Goal: Share content: Share content

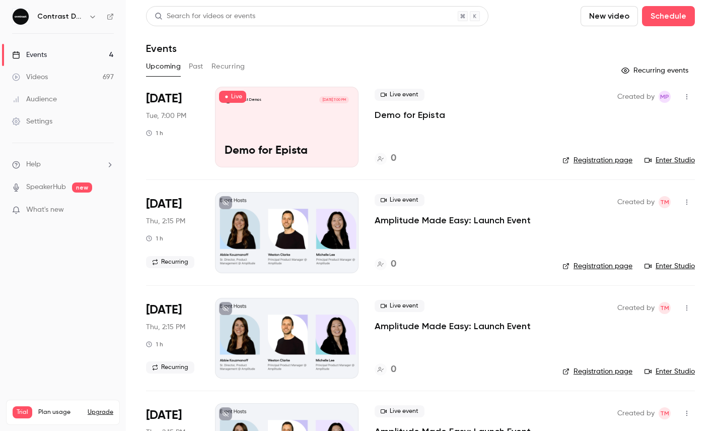
click at [92, 13] on icon "button" at bounding box center [93, 17] width 8 height 8
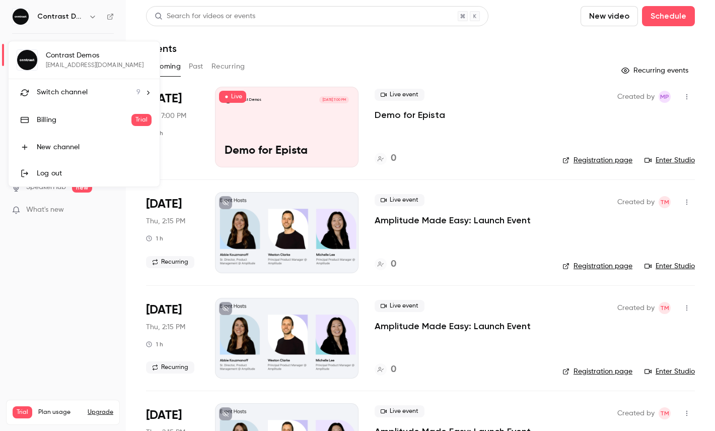
click at [81, 89] on span "Switch channel" at bounding box center [62, 92] width 51 height 11
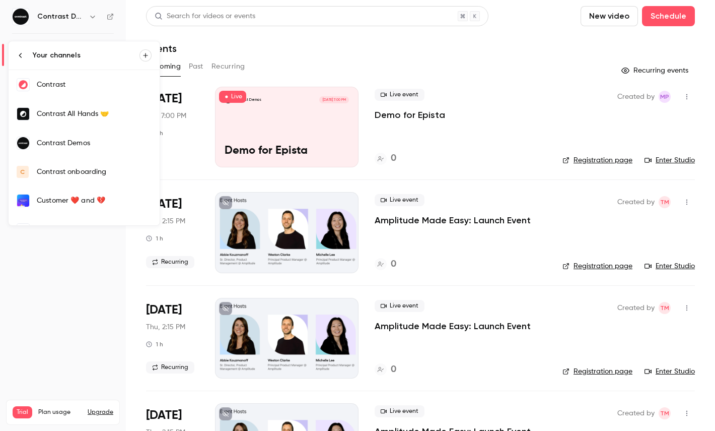
click at [85, 85] on div "Contrast" at bounding box center [94, 85] width 115 height 10
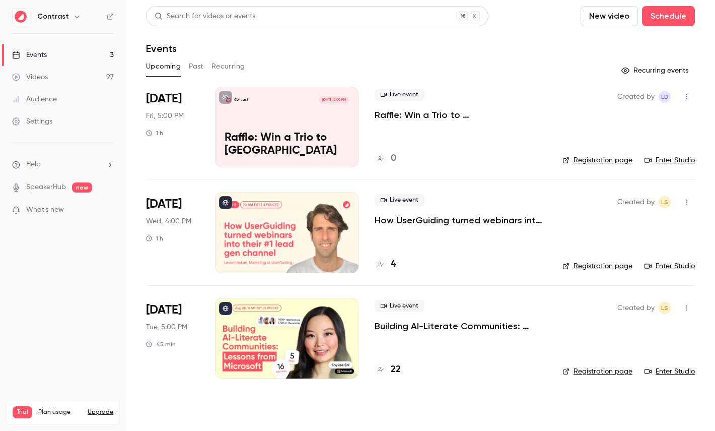
click at [58, 65] on link "Events 3" at bounding box center [63, 55] width 126 height 22
click at [85, 76] on link "Videos 97" at bounding box center [63, 77] width 126 height 22
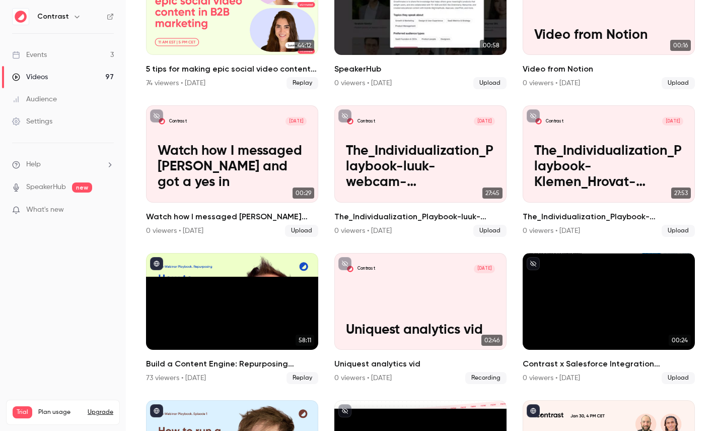
scroll to position [443, 0]
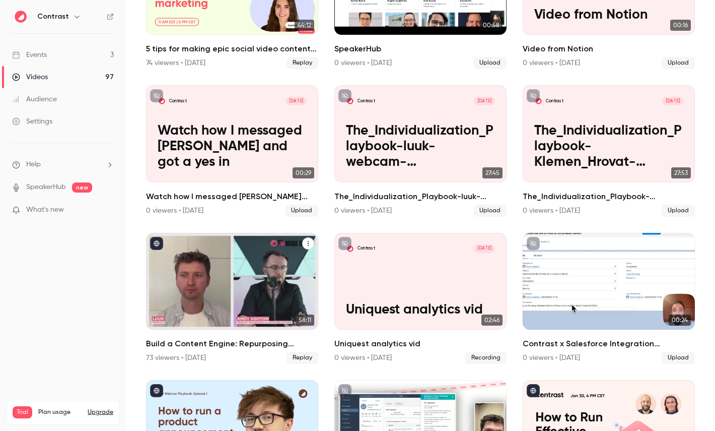
click at [267, 277] on div "Build a Content Engine: Repurposing Strategies for SaaS Teams" at bounding box center [232, 281] width 172 height 97
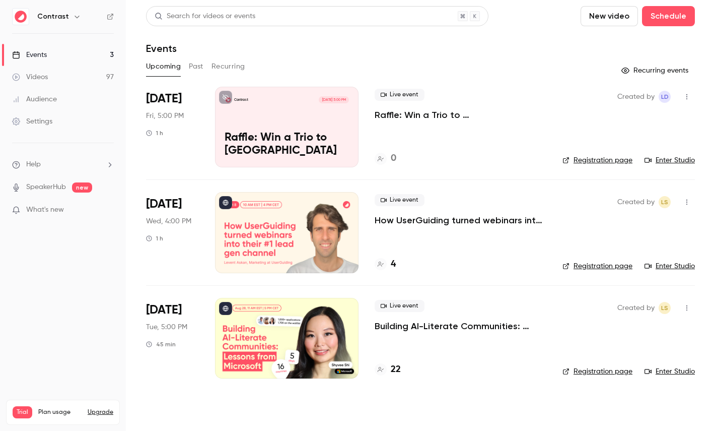
click at [66, 77] on link "Videos 97" at bounding box center [63, 77] width 126 height 22
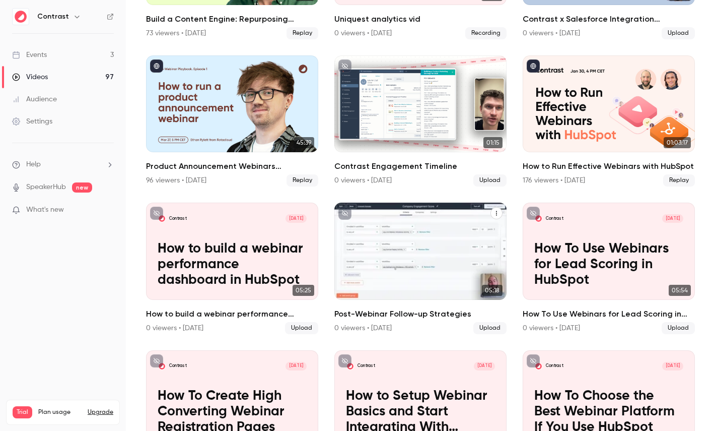
scroll to position [778, 0]
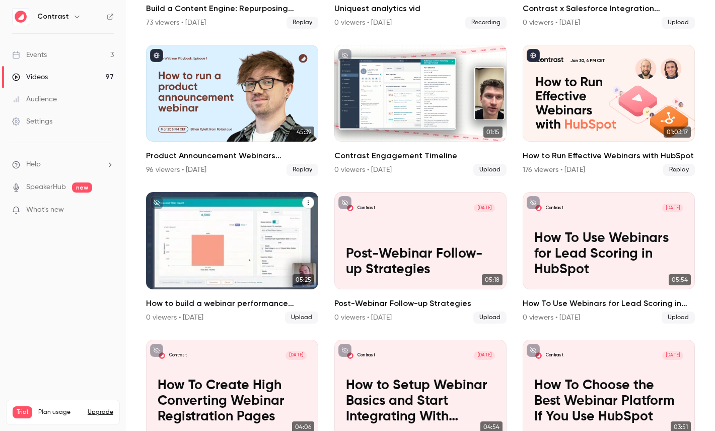
click at [224, 232] on p "How to build a webinar performance dashboard in HubSpot" at bounding box center [232, 254] width 149 height 47
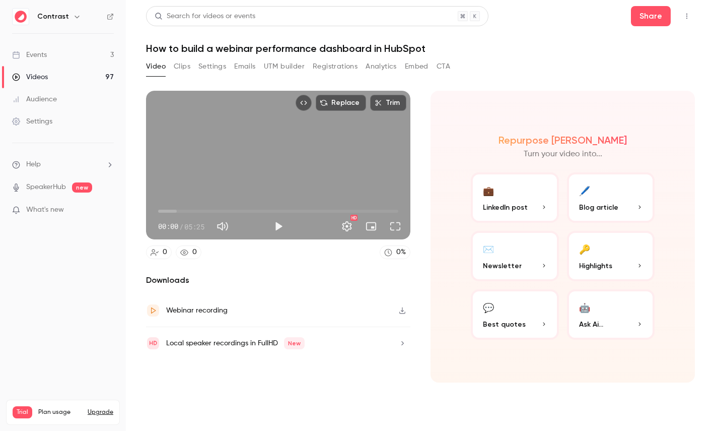
click at [186, 70] on button "Clips" at bounding box center [182, 66] width 17 height 16
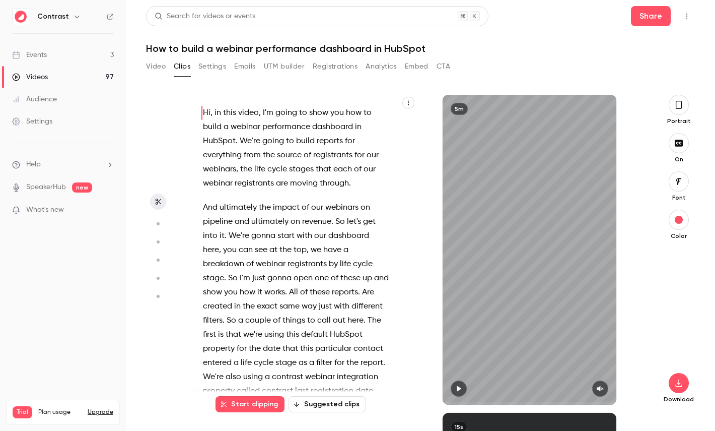
click at [410, 102] on icon "button" at bounding box center [409, 103] width 6 height 6
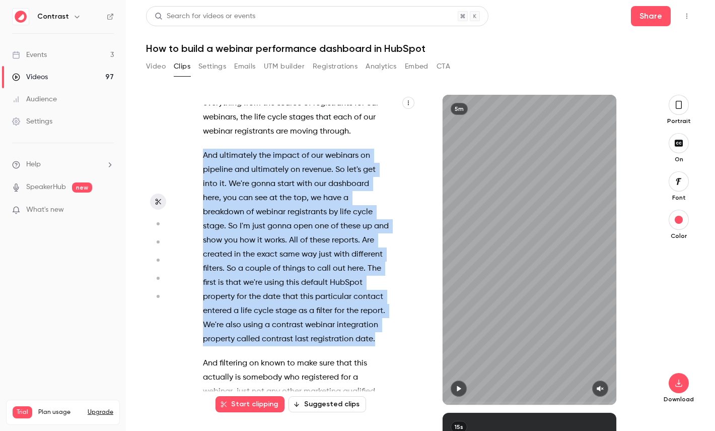
drag, startPoint x: 376, startPoint y: 340, endPoint x: 184, endPoint y: 158, distance: 264.8
click at [184, 158] on section "Hi , in this video , I'm going to show you how to build a webinar performance d…" at bounding box center [420, 263] width 549 height 336
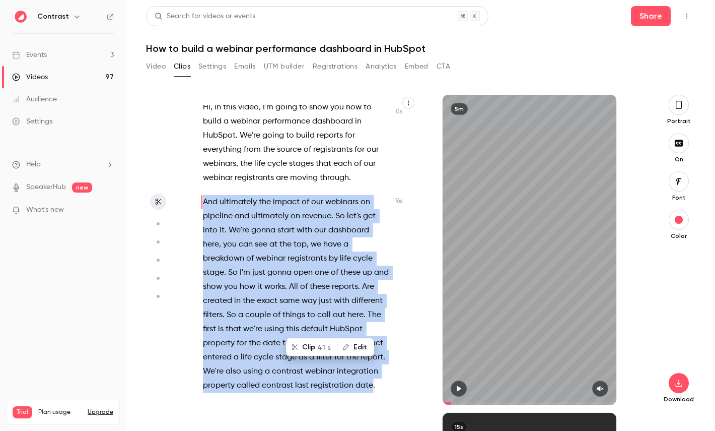
scroll to position [0, 0]
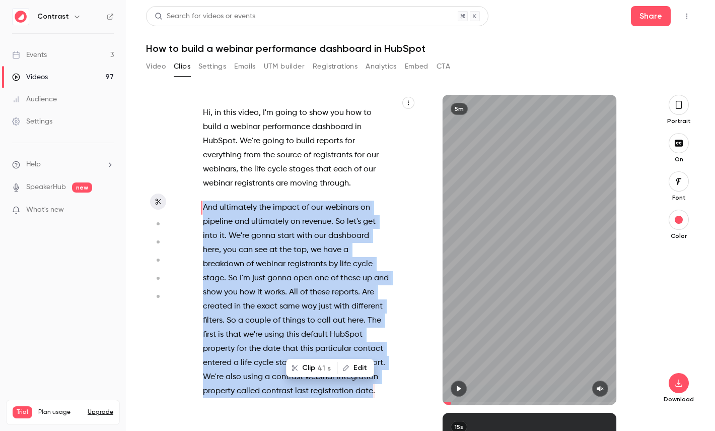
click at [321, 371] on span "41 s" at bounding box center [324, 368] width 14 height 11
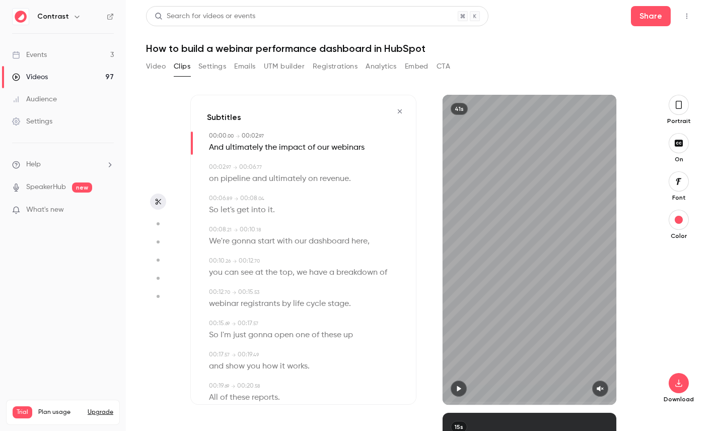
click at [676, 112] on button "button" at bounding box center [679, 105] width 20 height 20
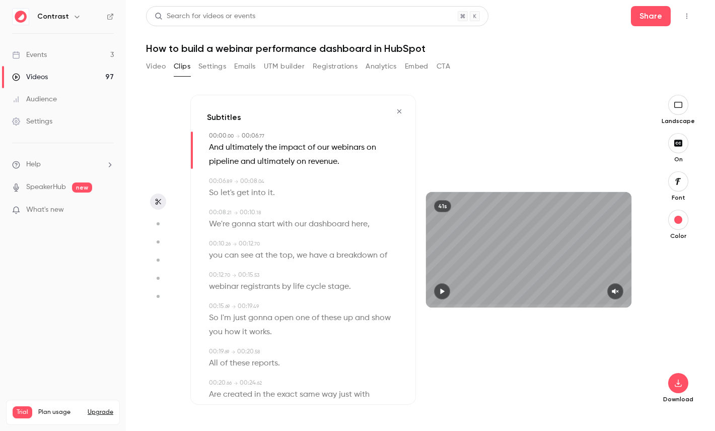
click at [685, 188] on button "button" at bounding box center [678, 181] width 20 height 20
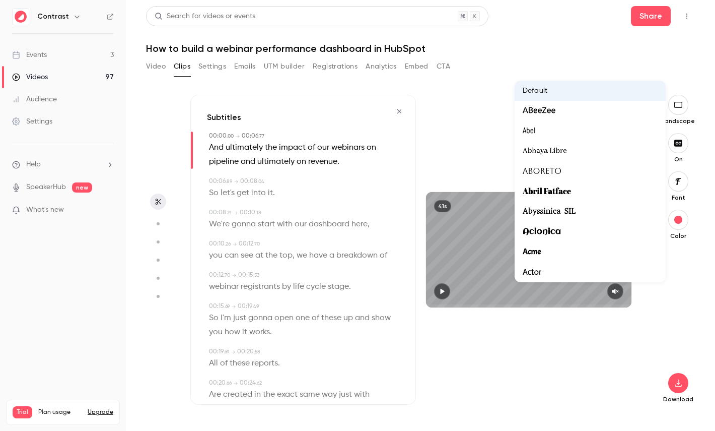
click at [685, 272] on div at bounding box center [357, 215] width 715 height 431
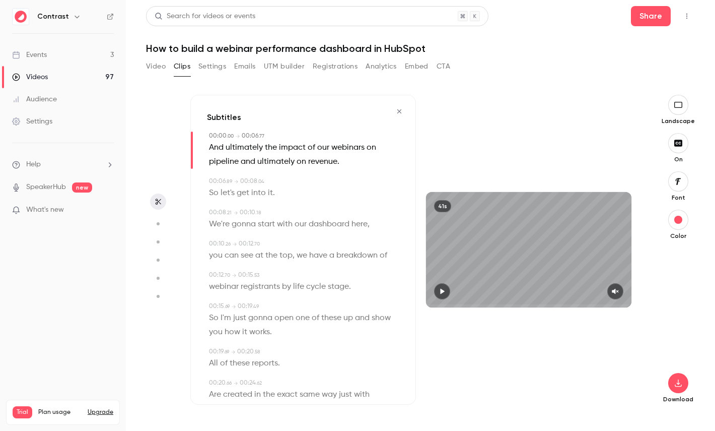
click at [349, 259] on span "breakdown" at bounding box center [356, 255] width 41 height 14
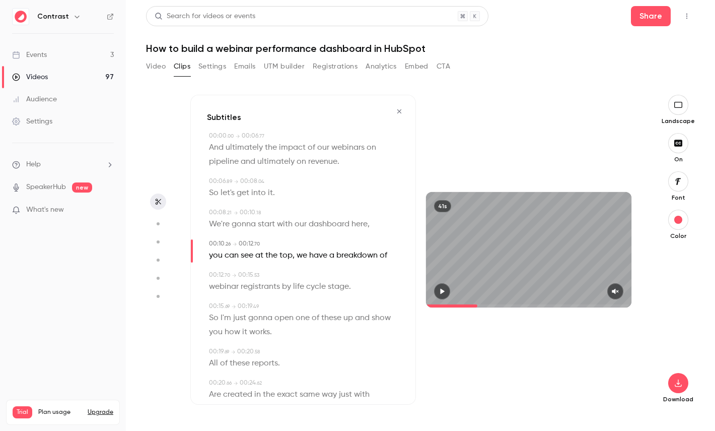
click at [161, 223] on icon "button" at bounding box center [157, 223] width 9 height 7
type input "****"
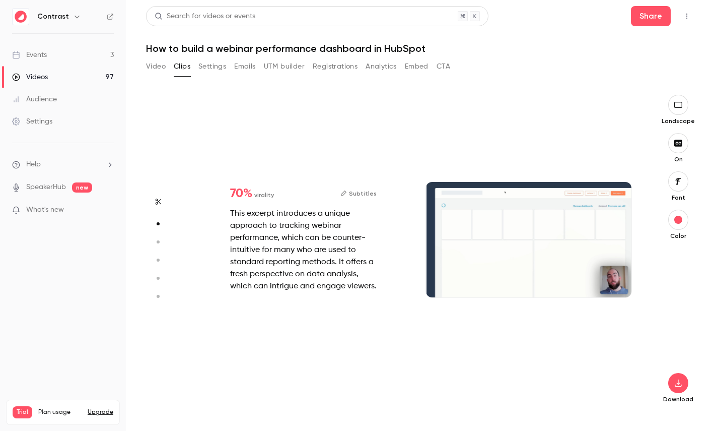
scroll to position [318, 0]
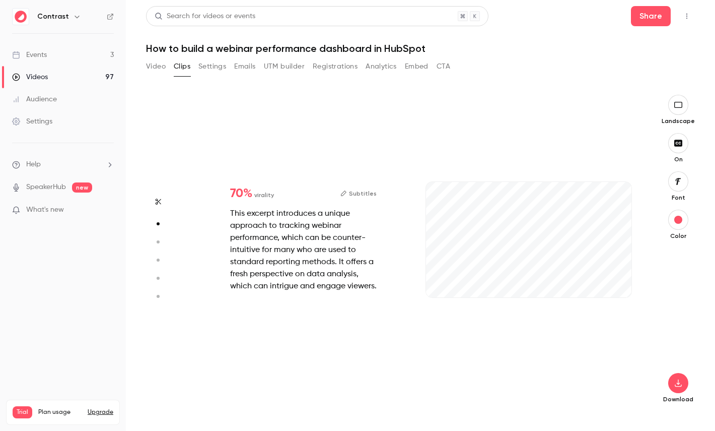
type input "***"
click at [160, 200] on icon "button" at bounding box center [158, 201] width 8 height 7
type input "****"
type input "***"
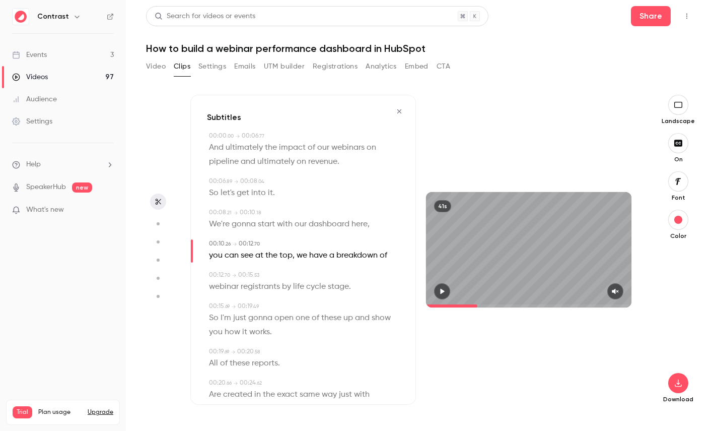
type input "****"
type input "*"
click at [399, 107] on button "button" at bounding box center [399, 111] width 16 height 16
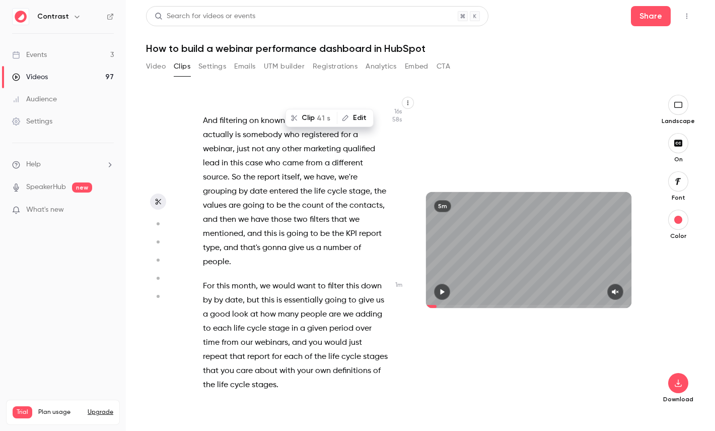
click at [268, 293] on span "this" at bounding box center [267, 300] width 13 height 14
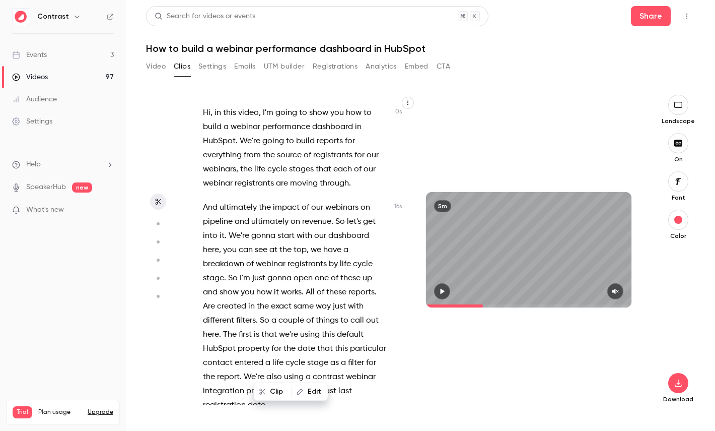
click at [222, 137] on span "HubSpot" at bounding box center [219, 141] width 33 height 14
type input "***"
click at [38, 65] on link "Events 3" at bounding box center [63, 55] width 126 height 22
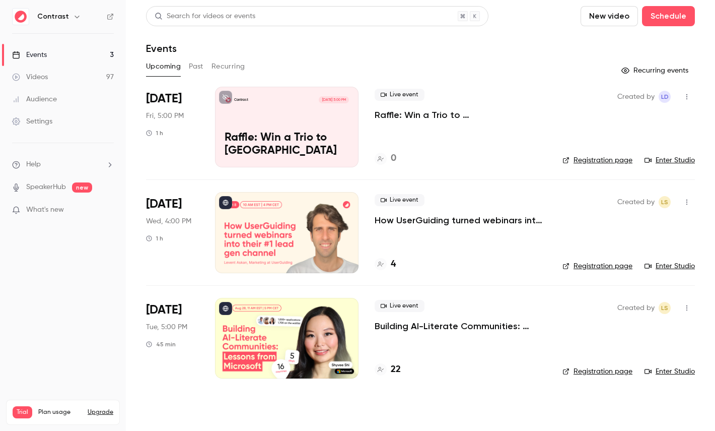
click at [48, 70] on link "Videos 97" at bounding box center [63, 77] width 126 height 22
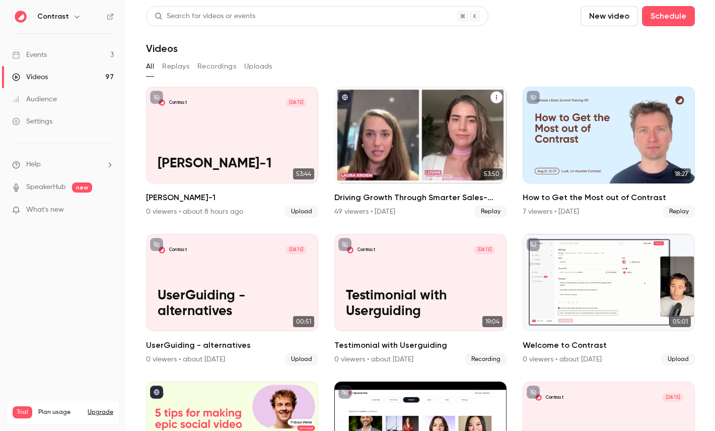
click at [400, 136] on div "Driving Growth Through Smarter Sales-Marketing Collaboration" at bounding box center [420, 135] width 172 height 97
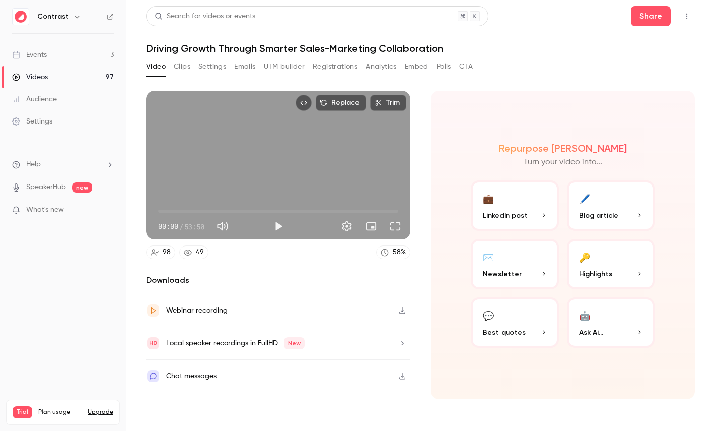
click at [182, 62] on button "Clips" at bounding box center [182, 66] width 17 height 16
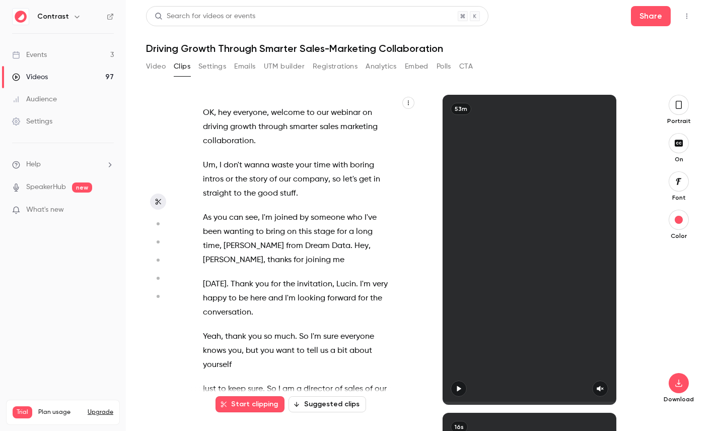
click at [288, 223] on span "joined" at bounding box center [286, 218] width 23 height 14
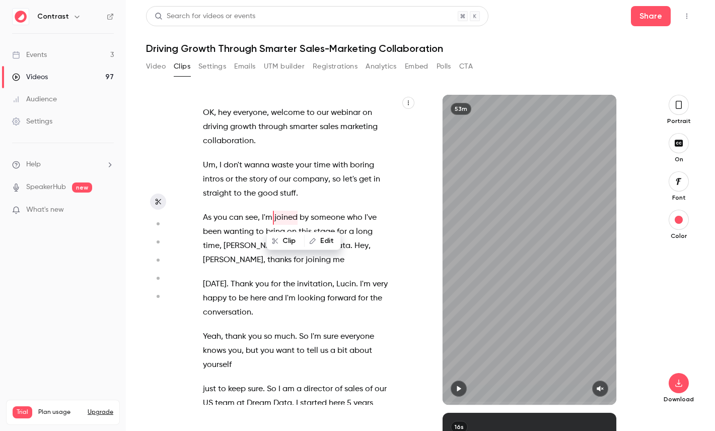
type input "****"
click at [39, 78] on div "Videos" at bounding box center [30, 77] width 36 height 10
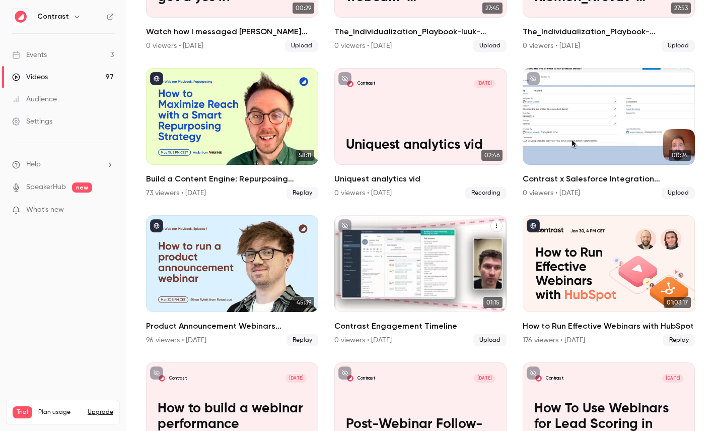
scroll to position [655, 0]
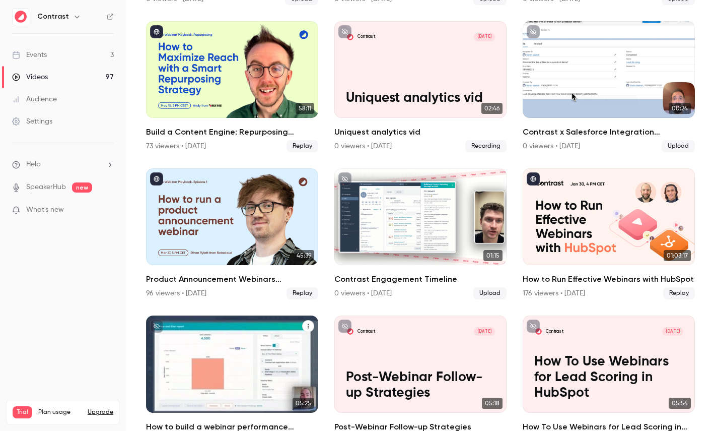
click at [220, 362] on p "How to build a webinar performance dashboard in HubSpot" at bounding box center [232, 377] width 149 height 47
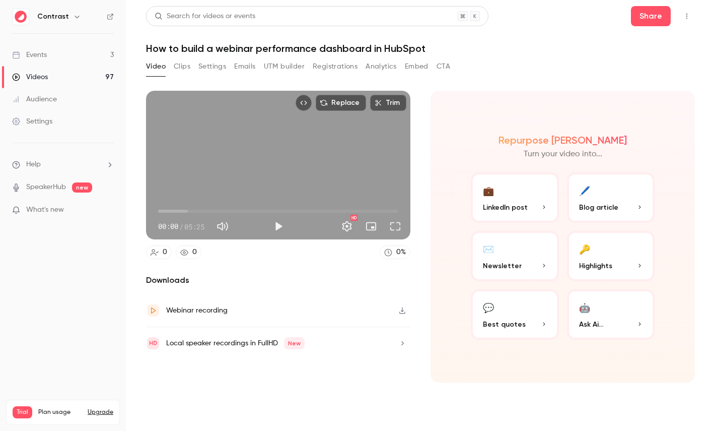
click at [183, 67] on button "Clips" at bounding box center [182, 66] width 17 height 16
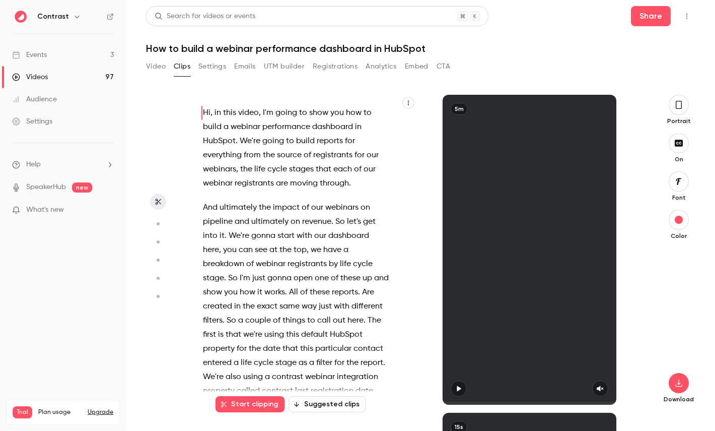
click at [158, 221] on icon "button" at bounding box center [157, 223] width 9 height 7
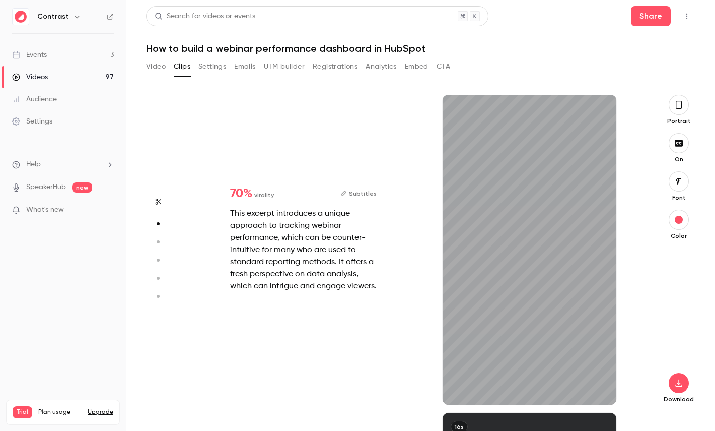
click at [158, 238] on icon "button" at bounding box center [157, 241] width 9 height 7
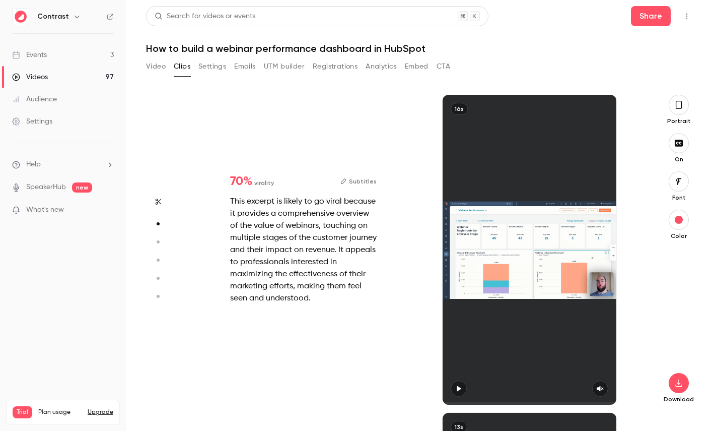
type input "*"
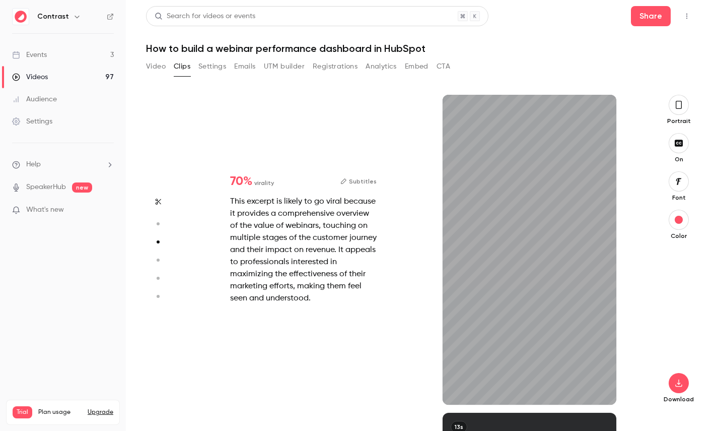
click at [157, 261] on icon "button" at bounding box center [157, 259] width 9 height 7
type input "*"
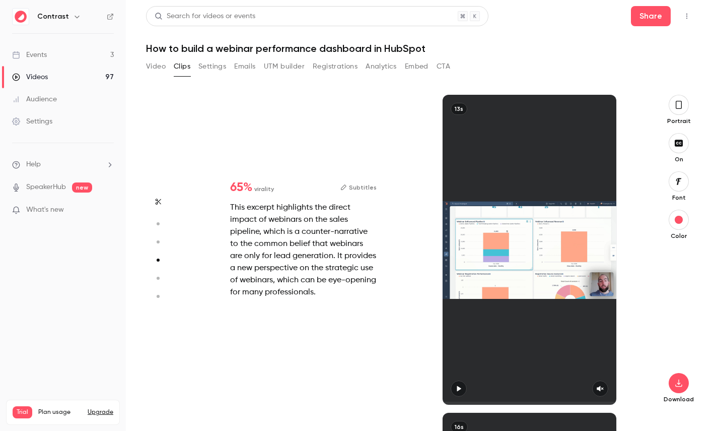
click at [158, 274] on button "button" at bounding box center [158, 278] width 16 height 16
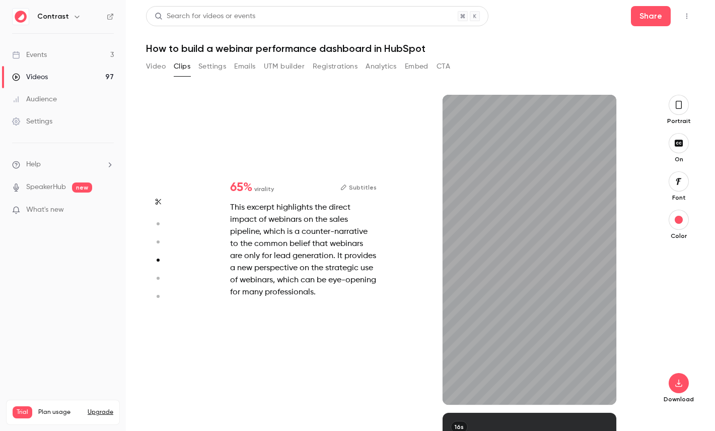
type input "*"
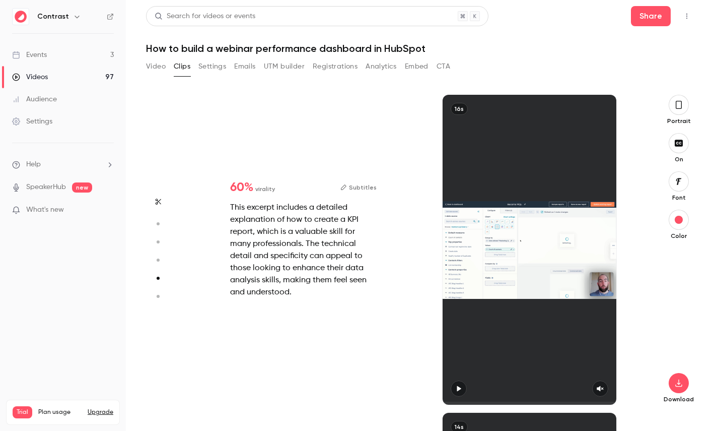
click at [158, 292] on button "button" at bounding box center [158, 296] width 16 height 16
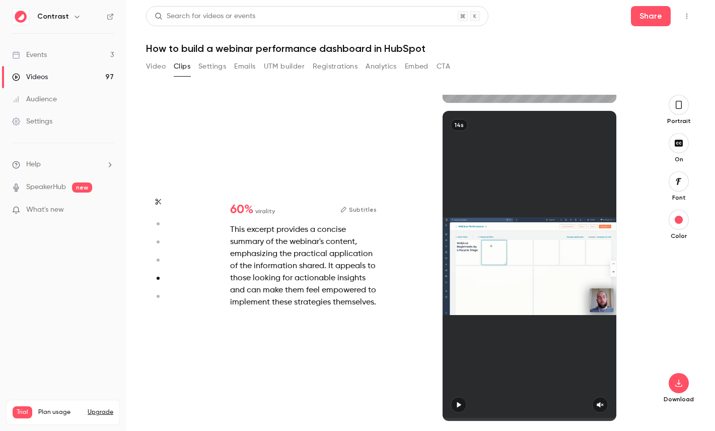
type input "*"
click at [158, 279] on circle "button" at bounding box center [158, 278] width 3 height 3
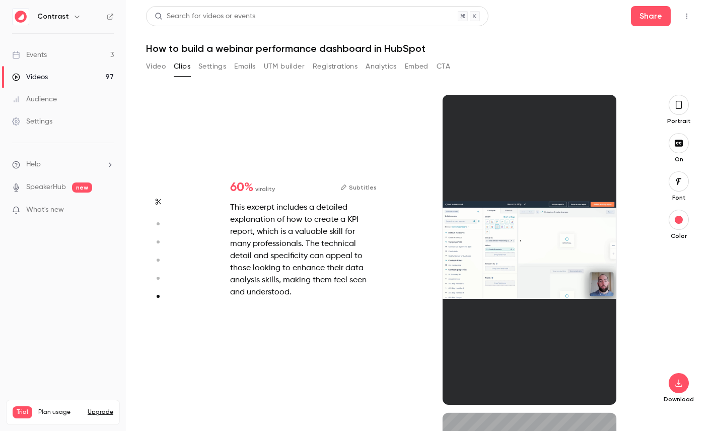
type input "*"
click at [158, 260] on circle "button" at bounding box center [158, 259] width 3 height 3
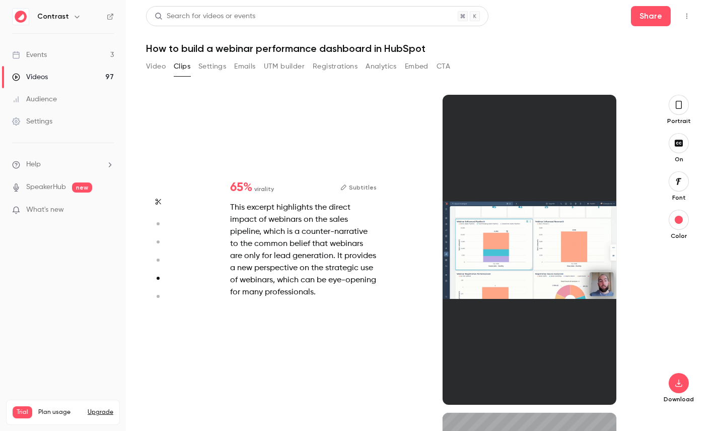
type input "*"
click at [158, 243] on circle "button" at bounding box center [158, 241] width 3 height 3
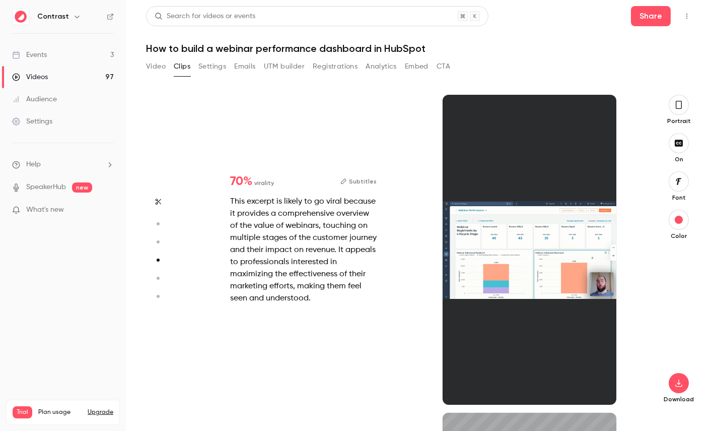
type input "*"
click at [158, 223] on circle "button" at bounding box center [158, 223] width 3 height 3
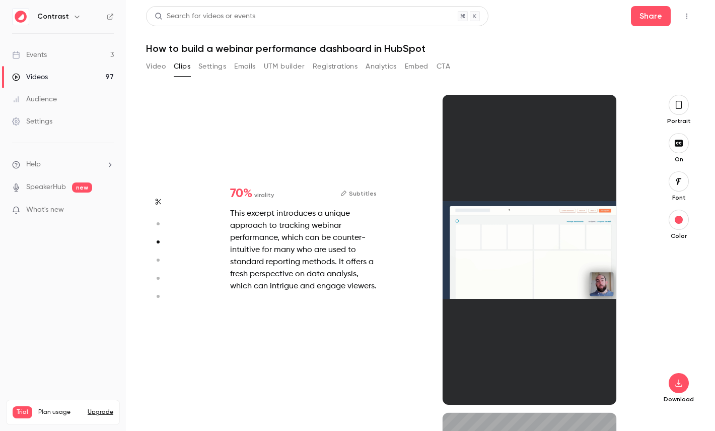
type input "*"
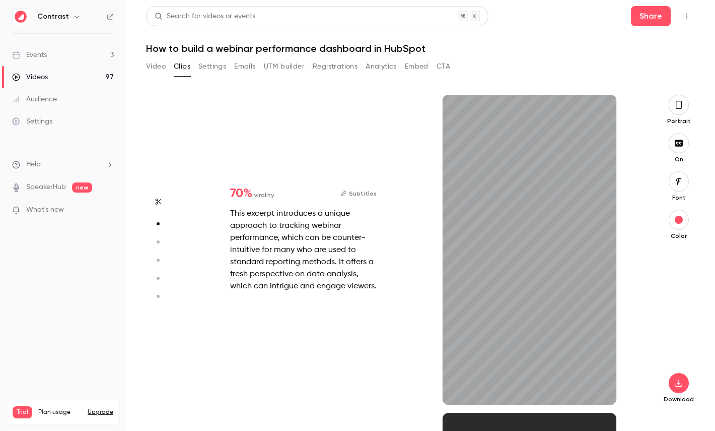
click at [370, 187] on button "Subtitles" at bounding box center [359, 193] width 36 height 12
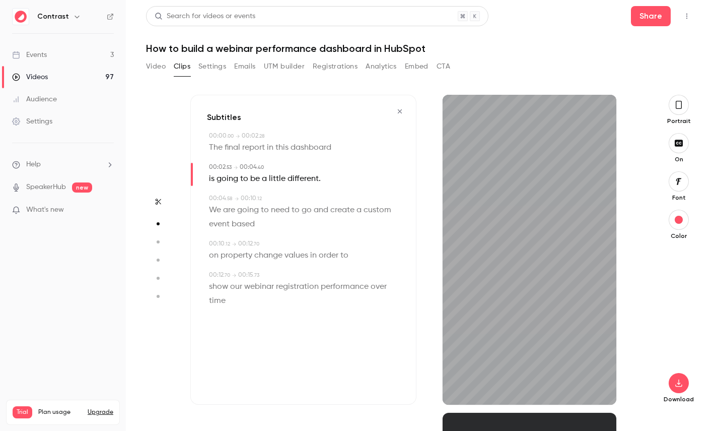
type input "***"
click at [98, 75] on link "Videos 97" at bounding box center [63, 77] width 126 height 22
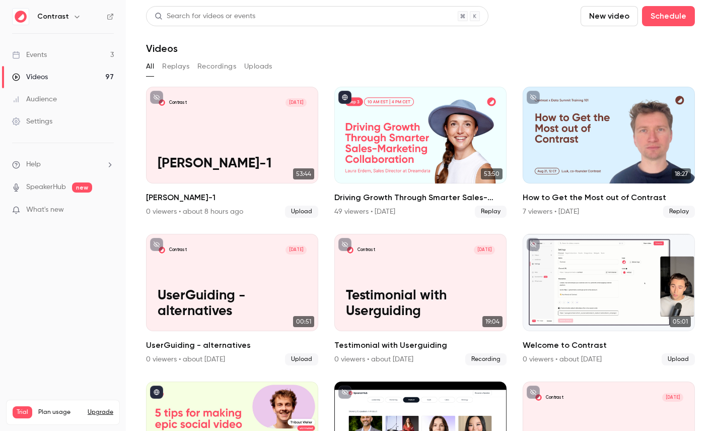
scroll to position [403, 0]
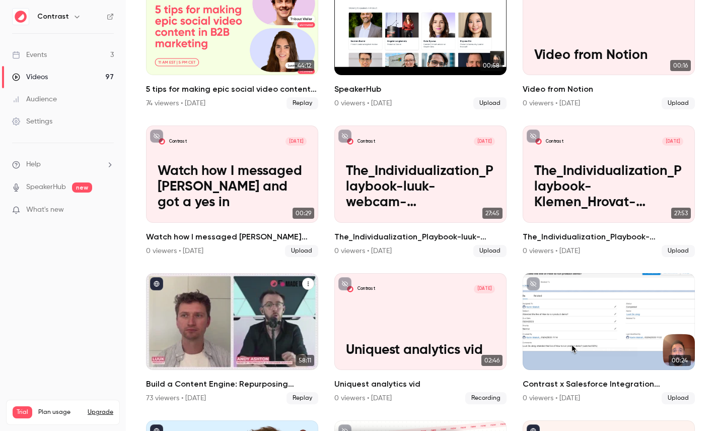
click at [268, 315] on div "Build a Content Engine: Repurposing Strategies for SaaS Teams" at bounding box center [232, 321] width 172 height 97
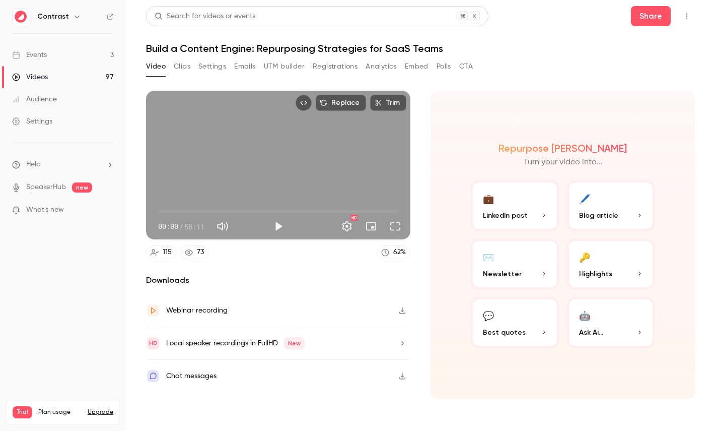
click at [187, 226] on span "58:11" at bounding box center [194, 226] width 20 height 11
drag, startPoint x: 187, startPoint y: 226, endPoint x: 198, endPoint y: 226, distance: 11.6
click at [198, 226] on span "58:11" at bounding box center [194, 226] width 20 height 11
click at [605, 262] on button "🔑 Highlights" at bounding box center [611, 264] width 88 height 50
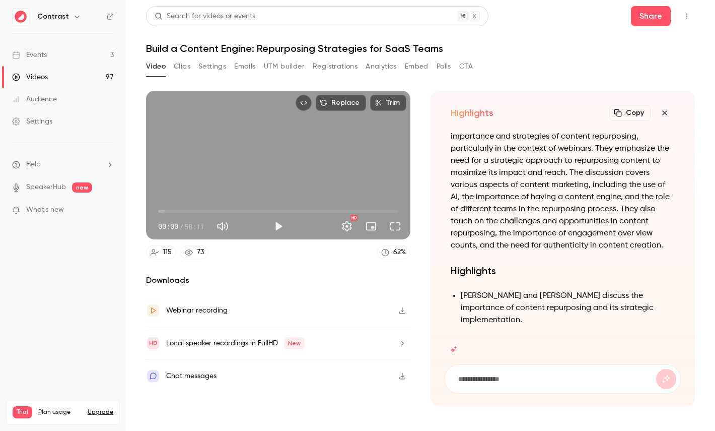
click at [201, 46] on h1 "Build a Content Engine: Repurposing Strategies for SaaS Teams" at bounding box center [420, 48] width 549 height 12
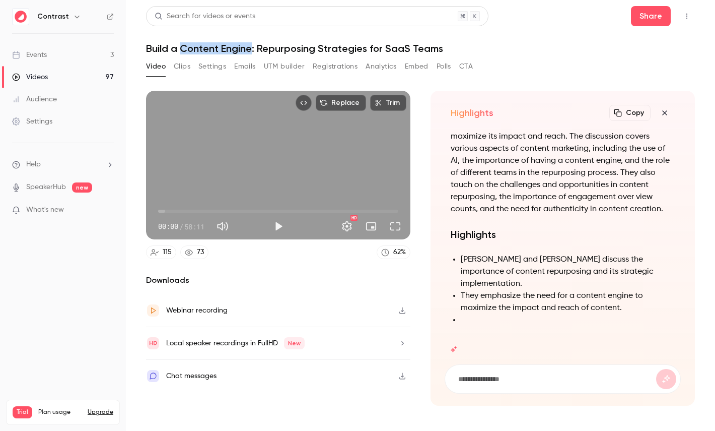
drag, startPoint x: 201, startPoint y: 46, endPoint x: 239, endPoint y: 46, distance: 38.3
click at [239, 46] on h1 "Build a Content Engine: Repurposing Strategies for SaaS Teams" at bounding box center [420, 48] width 549 height 12
copy h1 "Content Engine"
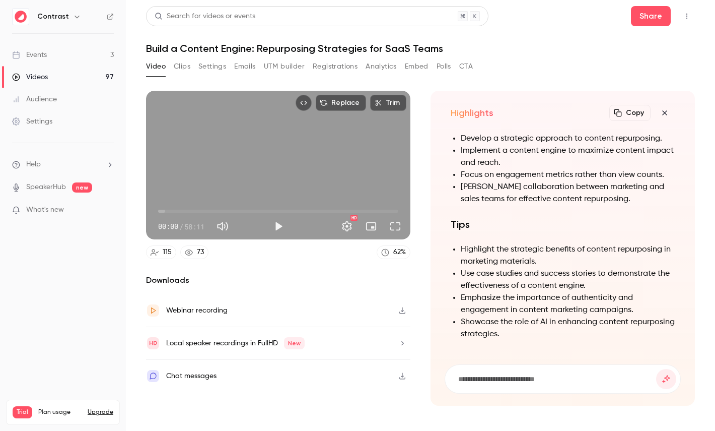
click at [492, 379] on input at bounding box center [556, 378] width 199 height 11
paste input "**********"
type input "**********"
click at [656, 369] on button "submit" at bounding box center [666, 379] width 20 height 20
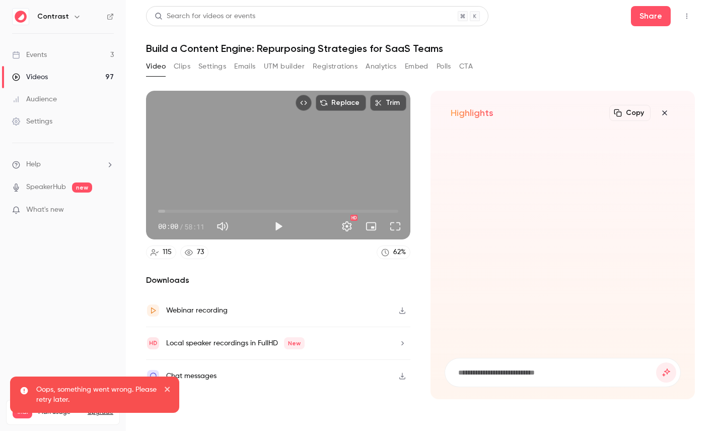
click at [665, 112] on icon "button" at bounding box center [665, 113] width 12 height 8
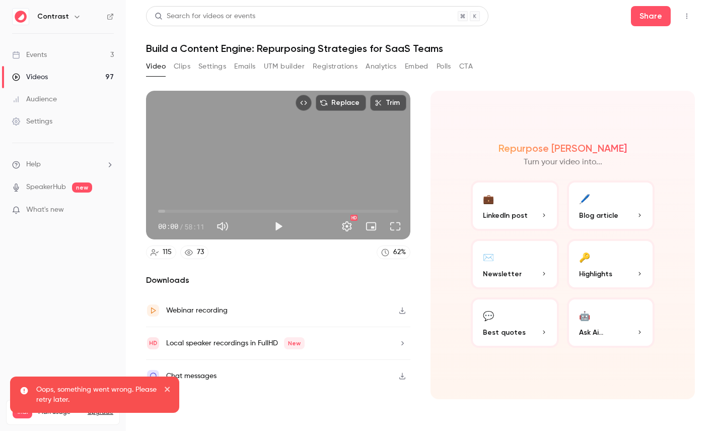
click at [624, 245] on button "🔑 Highlights" at bounding box center [611, 264] width 88 height 50
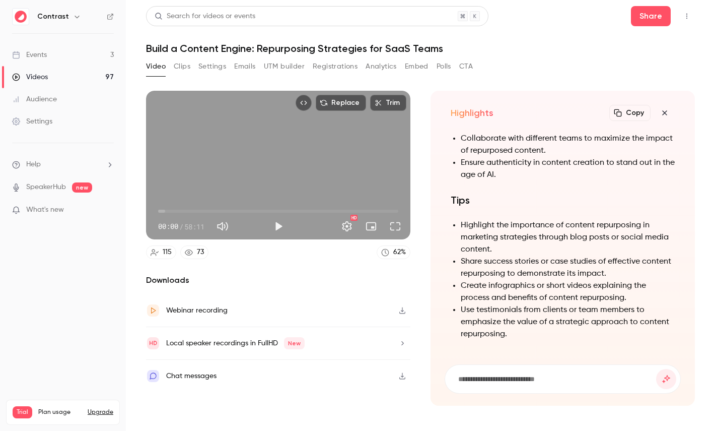
click at [480, 376] on input at bounding box center [556, 378] width 199 height 11
paste input "**********"
type input "**********"
paste input "**********"
type input "**********"
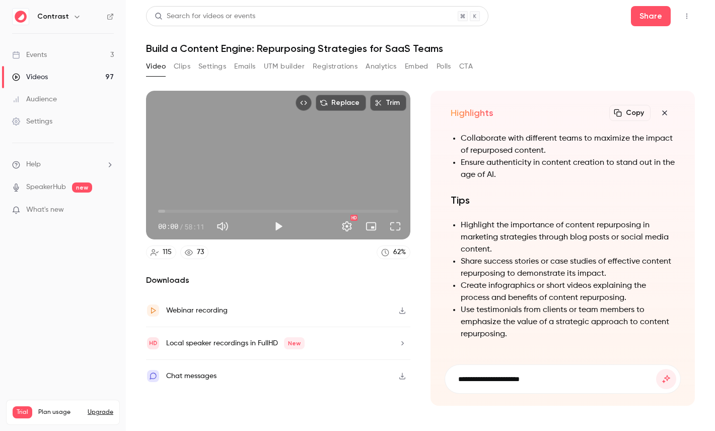
click at [656, 369] on button "submit" at bounding box center [666, 379] width 20 height 20
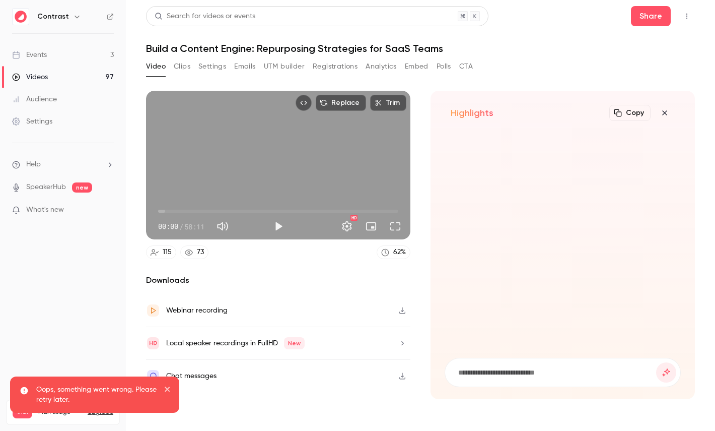
click at [164, 388] on icon "close" at bounding box center [167, 389] width 7 height 8
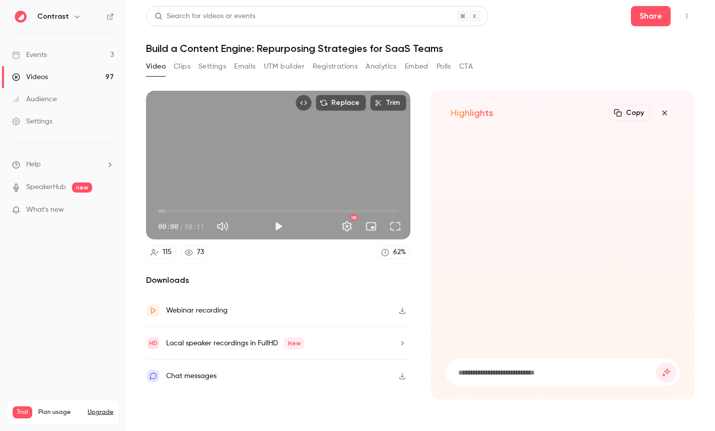
click at [663, 113] on icon "button" at bounding box center [664, 112] width 5 height 5
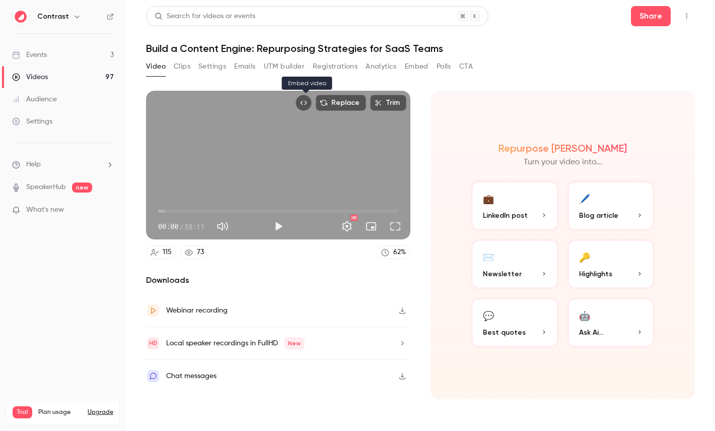
click at [307, 104] on icon "Embed video" at bounding box center [303, 102] width 7 height 7
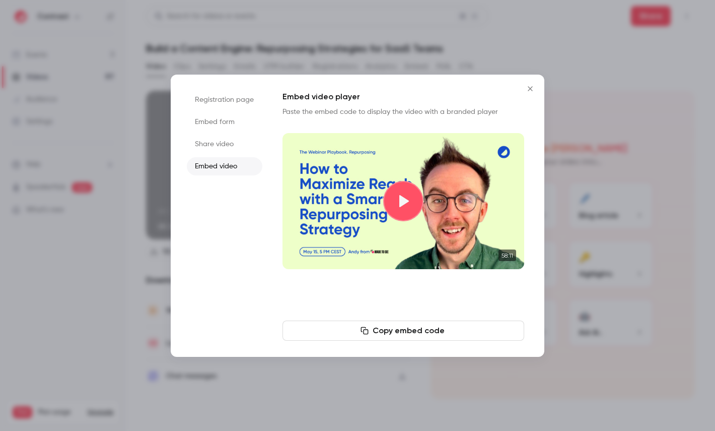
click at [411, 199] on button "Play video" at bounding box center [403, 201] width 40 height 40
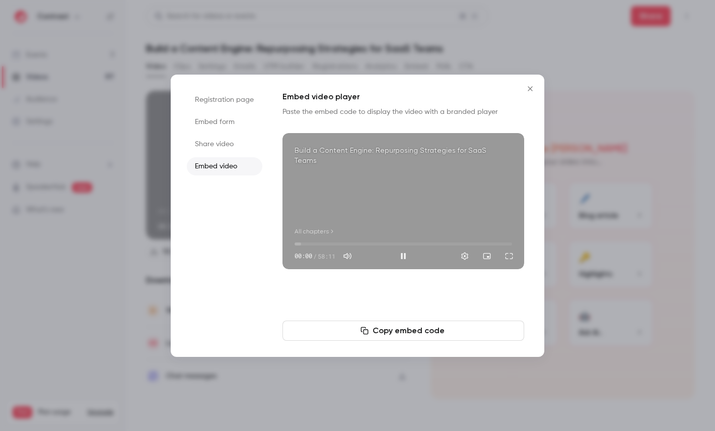
type input "***"
click at [356, 206] on div "Build a Content Engine: Repurposing Strategies for SaaS Teams All chapters 00:0…" at bounding box center [404, 201] width 242 height 136
click at [589, 201] on div at bounding box center [357, 215] width 715 height 431
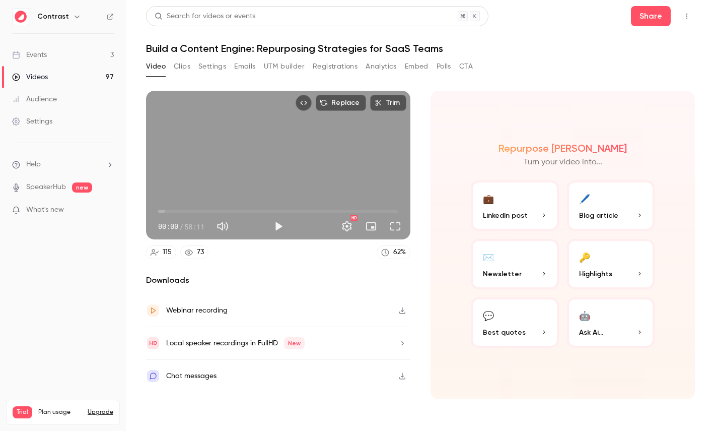
click at [244, 338] on div "Local speaker recordings in FullHD New" at bounding box center [235, 343] width 139 height 12
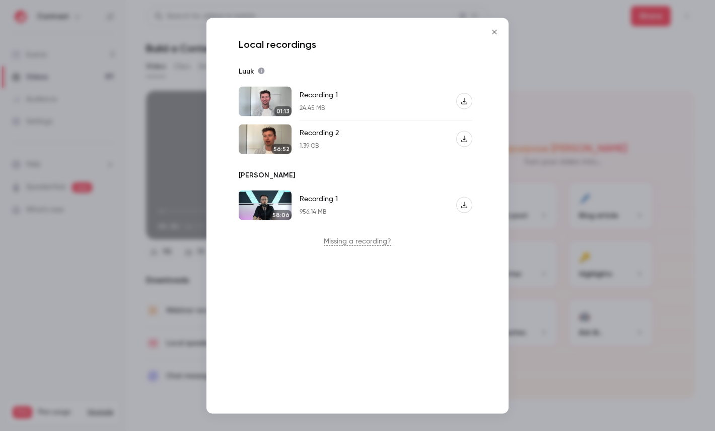
click at [546, 110] on div at bounding box center [357, 215] width 715 height 431
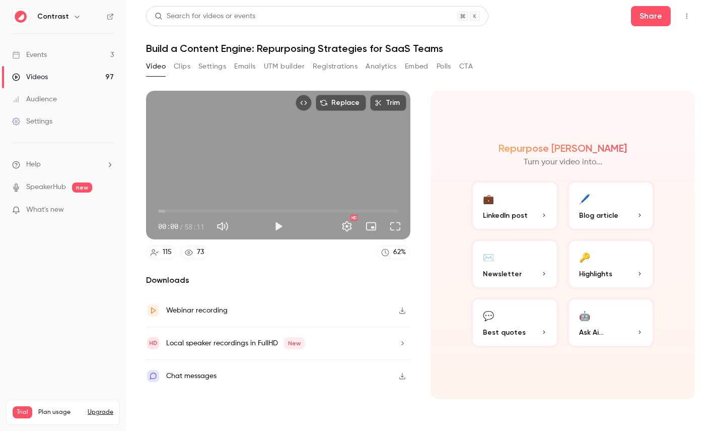
click at [615, 259] on button "🔑 Highlights" at bounding box center [611, 264] width 88 height 50
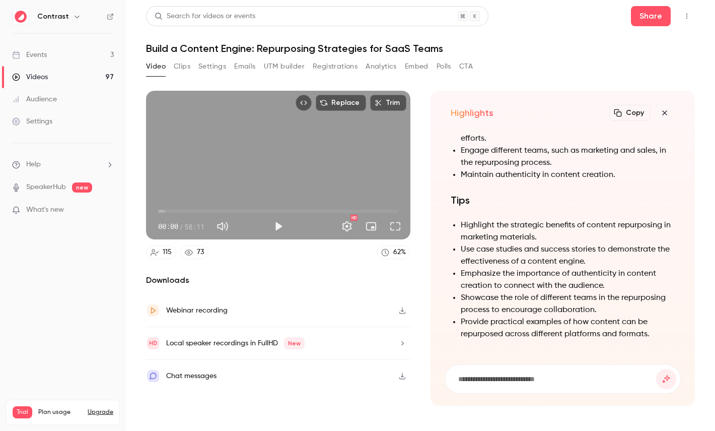
click at [491, 378] on input at bounding box center [556, 378] width 199 height 11
paste input "**********"
type input "**********"
click at [656, 369] on button "submit" at bounding box center [666, 379] width 20 height 20
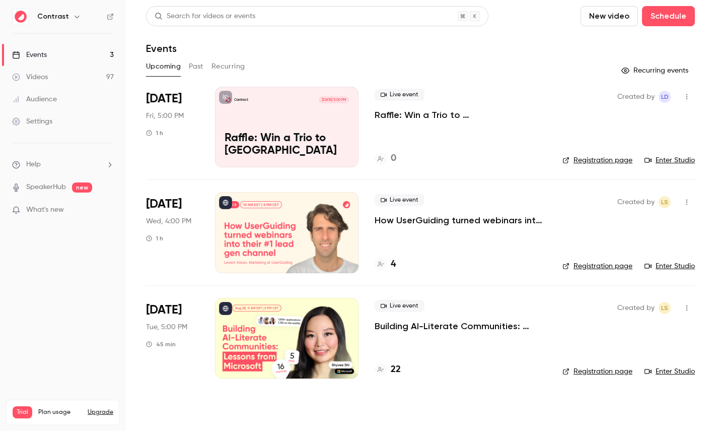
click at [42, 122] on div "Settings" at bounding box center [32, 121] width 40 height 10
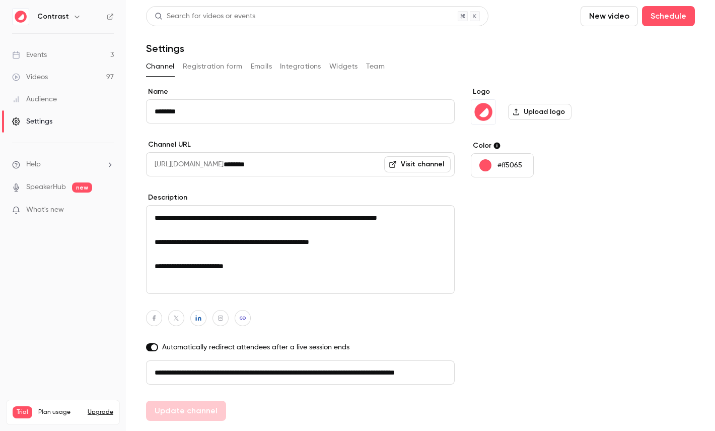
scroll to position [0, 57]
drag, startPoint x: 182, startPoint y: 370, endPoint x: 378, endPoint y: 369, distance: 196.5
click at [379, 369] on input "**********" at bounding box center [300, 372] width 309 height 24
click at [209, 71] on button "Registration form" at bounding box center [213, 66] width 60 height 16
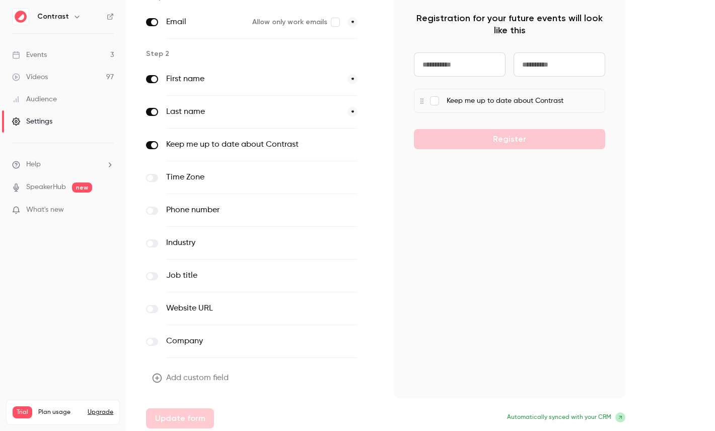
scroll to position [98, 0]
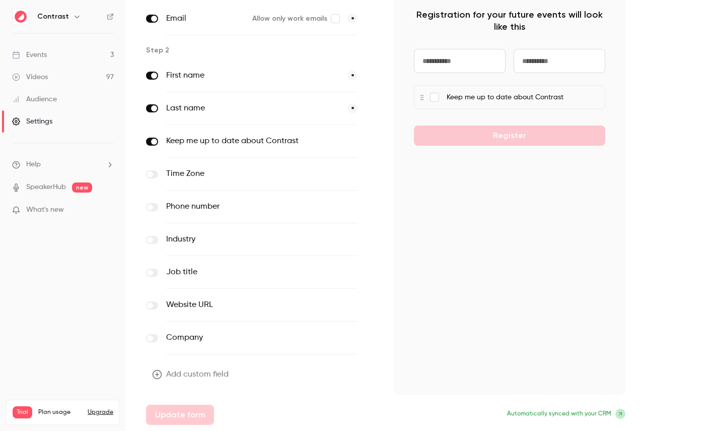
click at [195, 369] on button "Add custom field" at bounding box center [191, 374] width 91 height 20
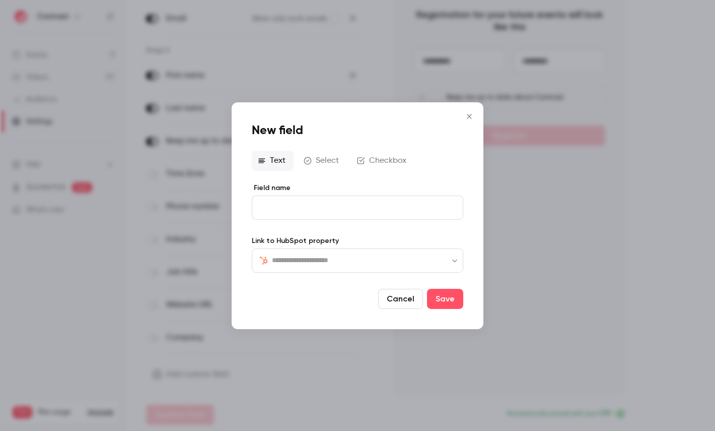
click at [300, 254] on input "text" at bounding box center [363, 260] width 183 height 12
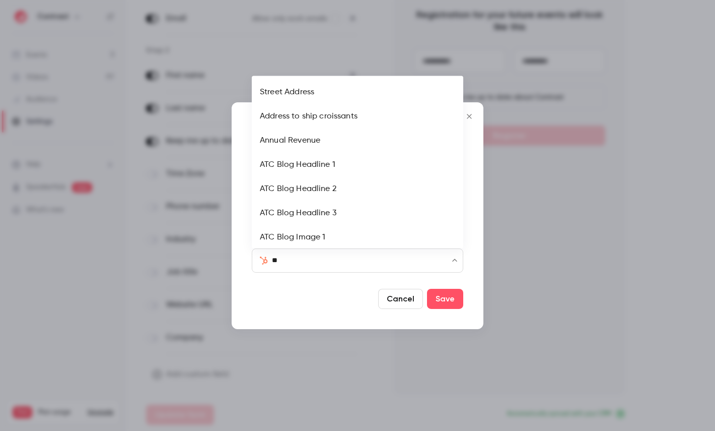
type input "***"
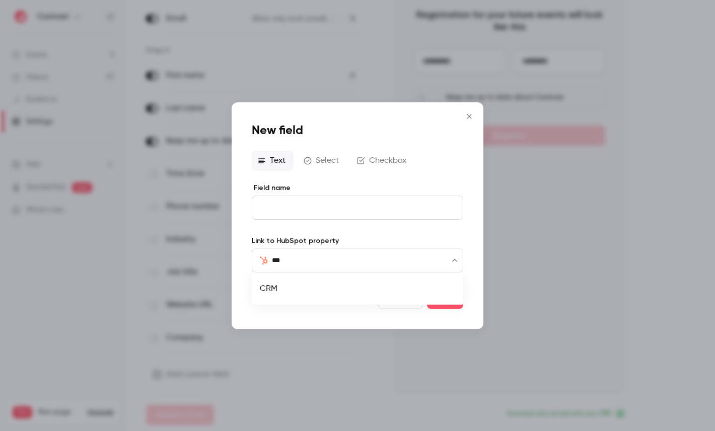
click at [285, 284] on li "CRM" at bounding box center [358, 289] width 212 height 24
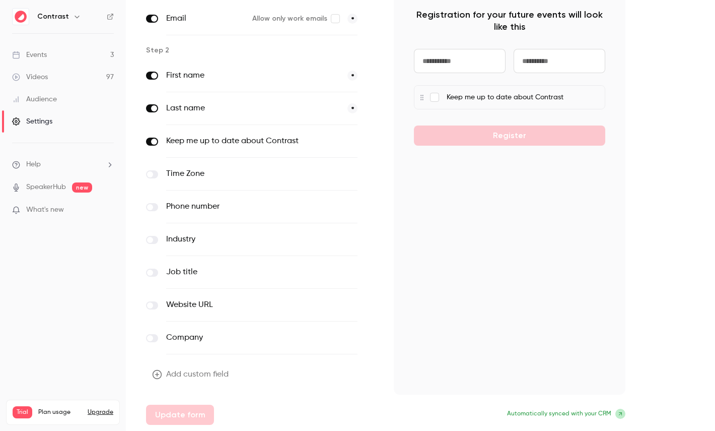
scroll to position [0, 0]
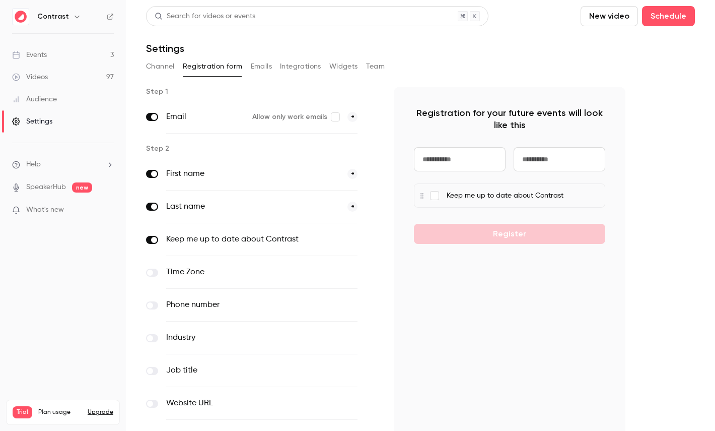
click at [270, 65] on button "Emails" at bounding box center [261, 66] width 21 height 16
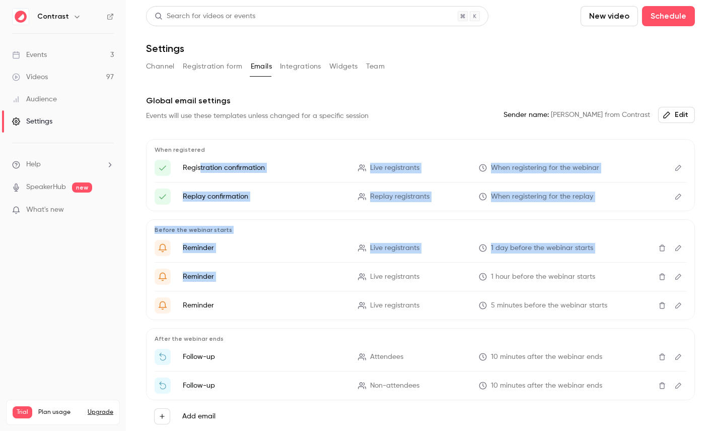
drag, startPoint x: 201, startPoint y: 166, endPoint x: 420, endPoint y: 269, distance: 242.2
click at [420, 269] on div "When registered Registration confirmation Live registrants When registering for…" at bounding box center [420, 285] width 549 height 293
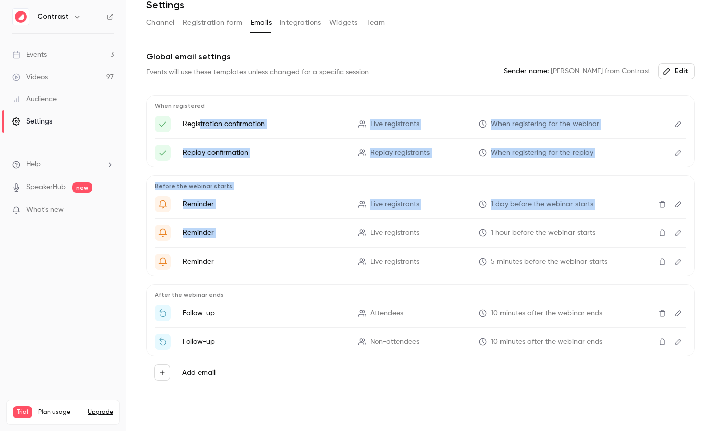
click at [683, 123] on button "Edit" at bounding box center [678, 124] width 16 height 16
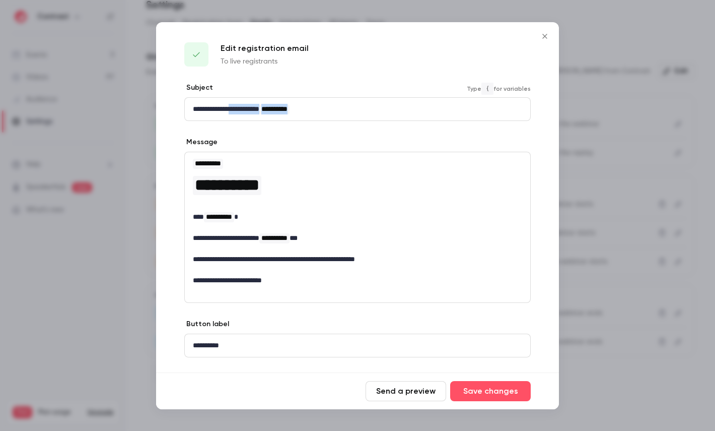
drag, startPoint x: 238, startPoint y: 106, endPoint x: 372, endPoint y: 106, distance: 133.5
click at [372, 106] on p "**********" at bounding box center [357, 109] width 329 height 11
drag, startPoint x: 223, startPoint y: 177, endPoint x: 300, endPoint y: 252, distance: 107.2
click at [299, 251] on div "**********" at bounding box center [358, 222] width 346 height 140
drag, startPoint x: 199, startPoint y: 344, endPoint x: 273, endPoint y: 344, distance: 73.5
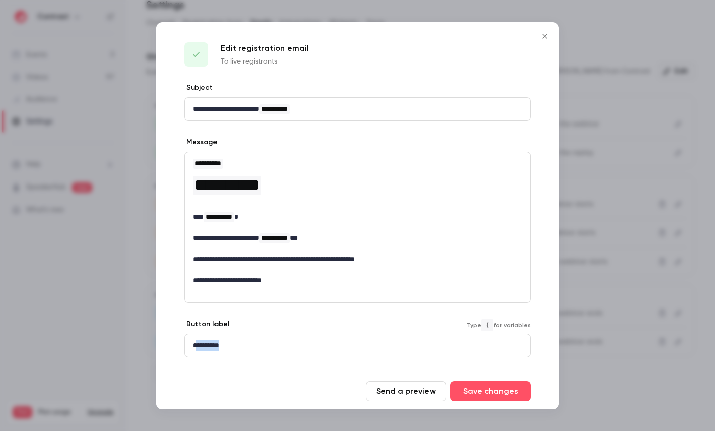
click at [273, 344] on p "**********" at bounding box center [357, 345] width 329 height 11
click at [618, 175] on div at bounding box center [357, 215] width 715 height 431
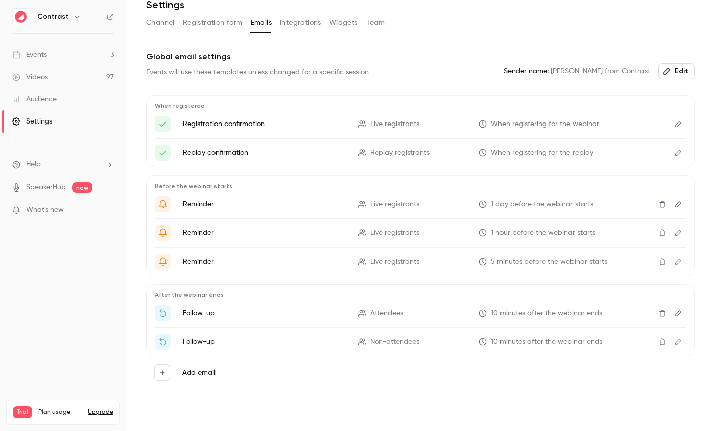
click at [301, 23] on button "Integrations" at bounding box center [300, 23] width 41 height 16
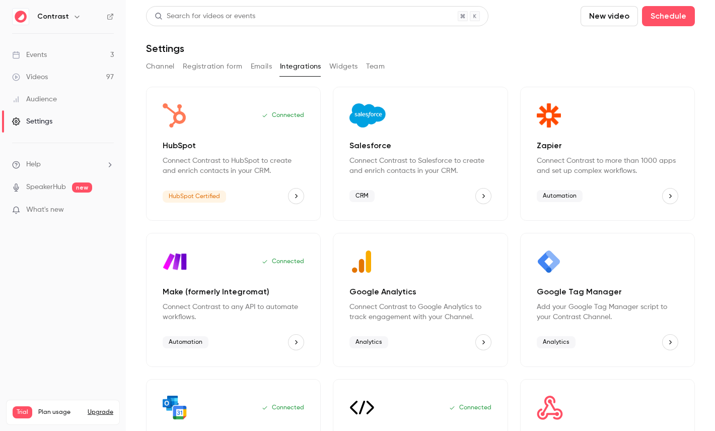
click at [373, 65] on button "Team" at bounding box center [375, 66] width 19 height 16
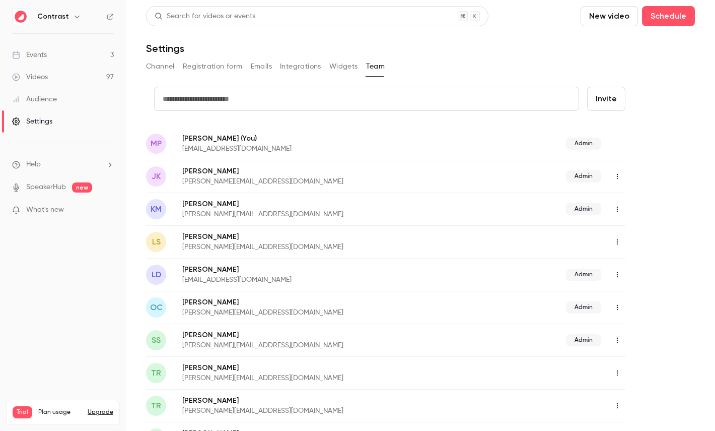
click at [57, 103] on link "Audience" at bounding box center [63, 99] width 126 height 22
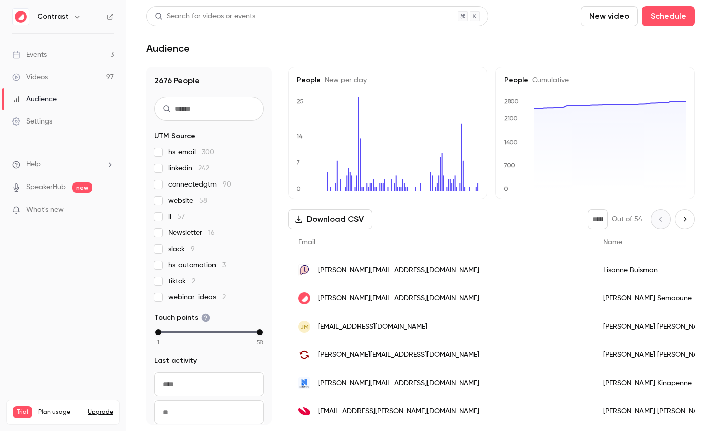
click at [430, 302] on div "[PERSON_NAME][EMAIL_ADDRESS][DOMAIN_NAME]" at bounding box center [440, 298] width 305 height 28
click at [66, 80] on link "Videos 97" at bounding box center [63, 77] width 126 height 22
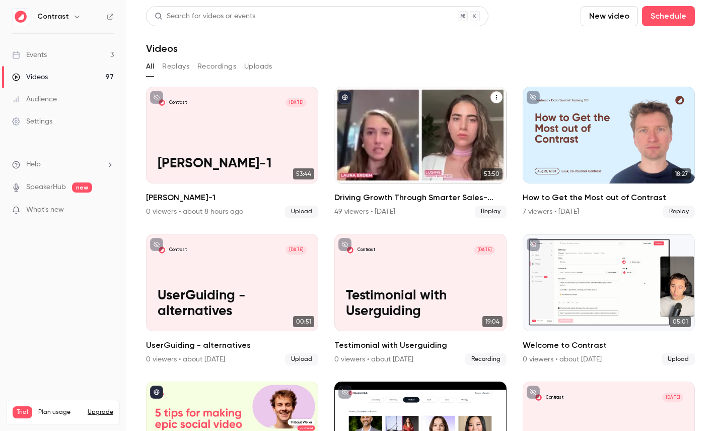
click at [431, 138] on div "Driving Growth Through Smarter Sales-Marketing Collaboration" at bounding box center [420, 135] width 172 height 97
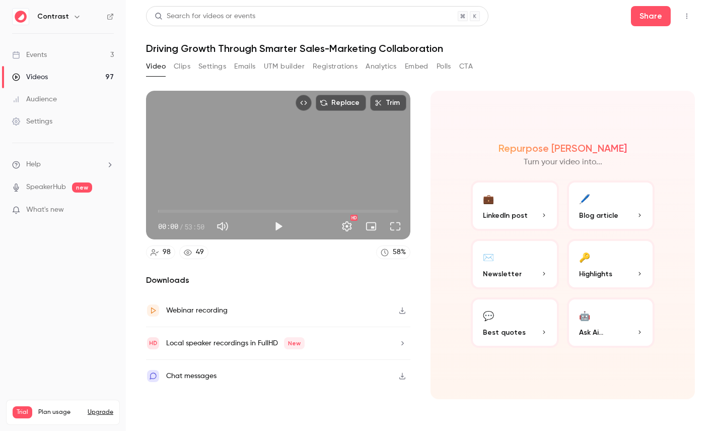
click at [276, 65] on button "UTM builder" at bounding box center [284, 66] width 41 height 16
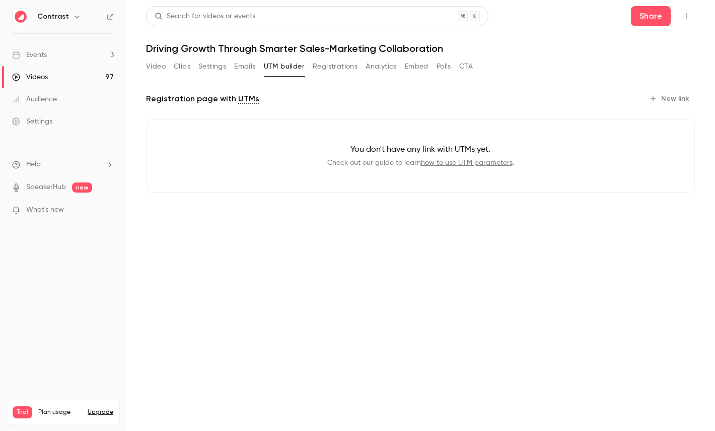
click at [674, 103] on button "New link" at bounding box center [670, 99] width 50 height 16
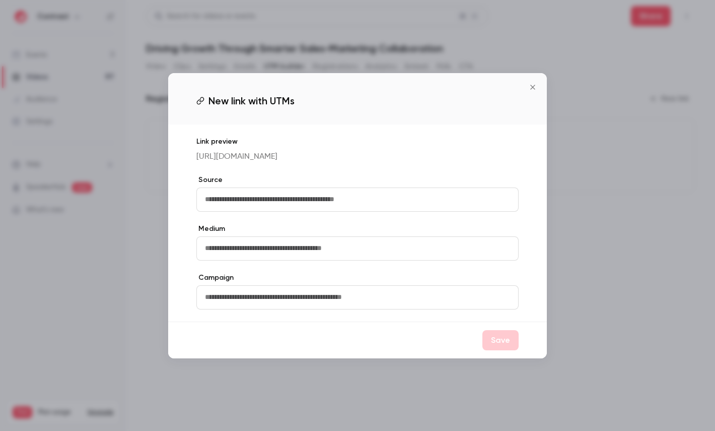
click at [261, 193] on input "text" at bounding box center [357, 199] width 322 height 24
click at [571, 175] on div at bounding box center [357, 215] width 715 height 431
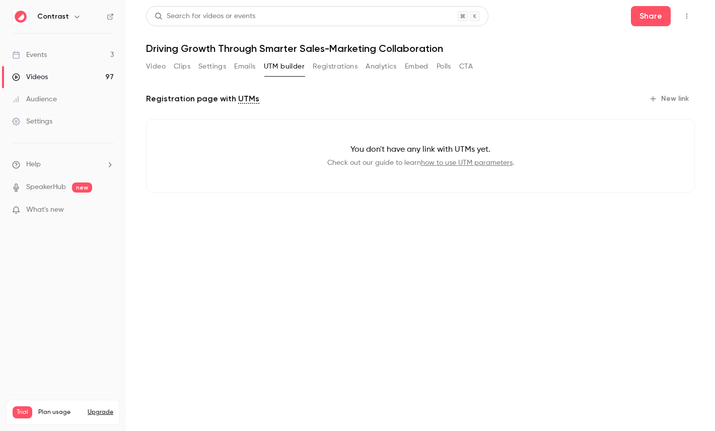
click at [333, 74] on button "Registrations" at bounding box center [335, 66] width 45 height 16
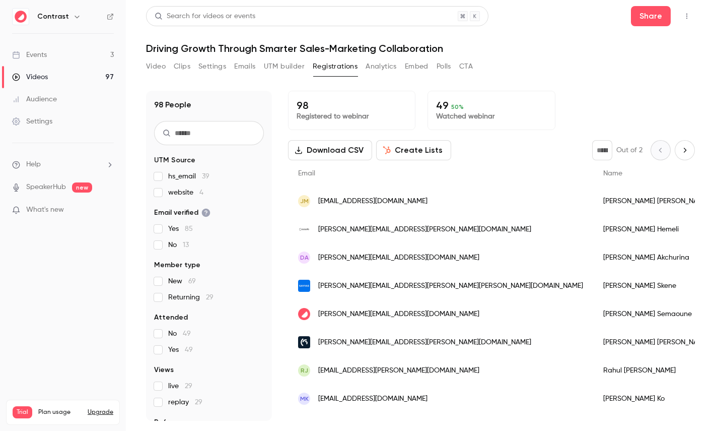
scroll to position [47, 0]
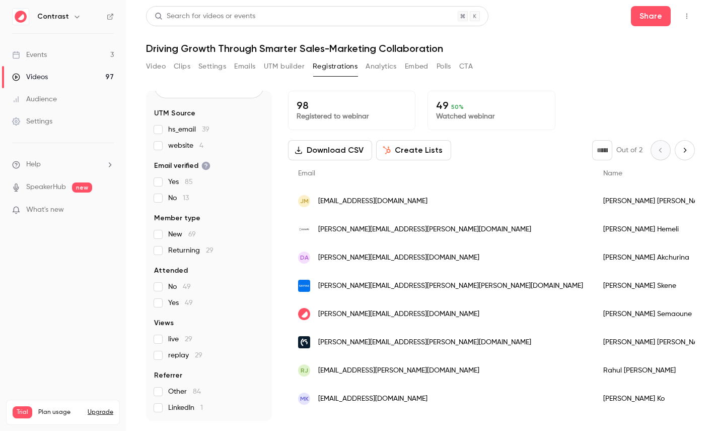
click at [402, 150] on button "Create Lists" at bounding box center [413, 150] width 75 height 20
click at [383, 65] on button "Analytics" at bounding box center [381, 66] width 31 height 16
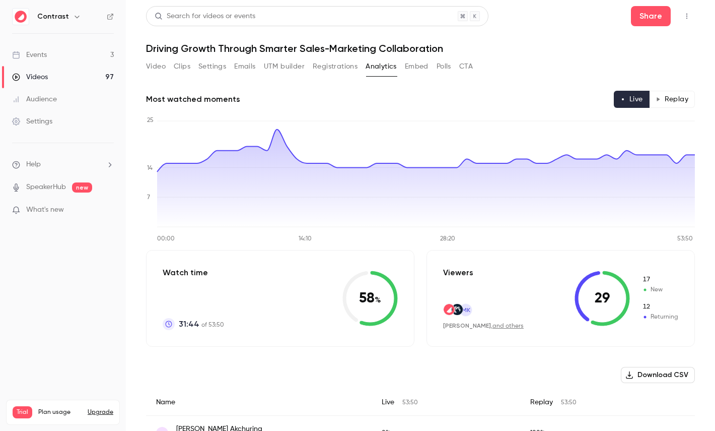
click at [666, 103] on button "Replay" at bounding box center [672, 99] width 46 height 17
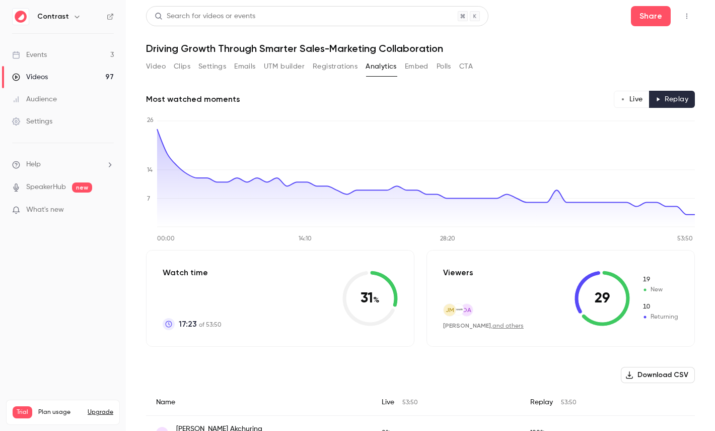
click at [637, 92] on button "Live" at bounding box center [632, 99] width 36 height 17
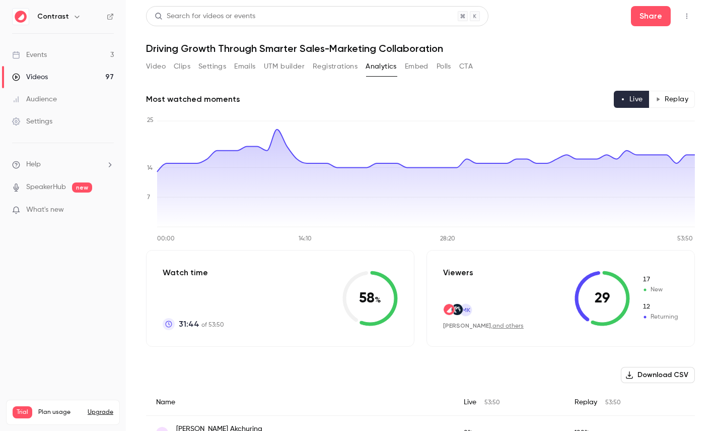
click at [445, 64] on button "Polls" at bounding box center [444, 66] width 15 height 16
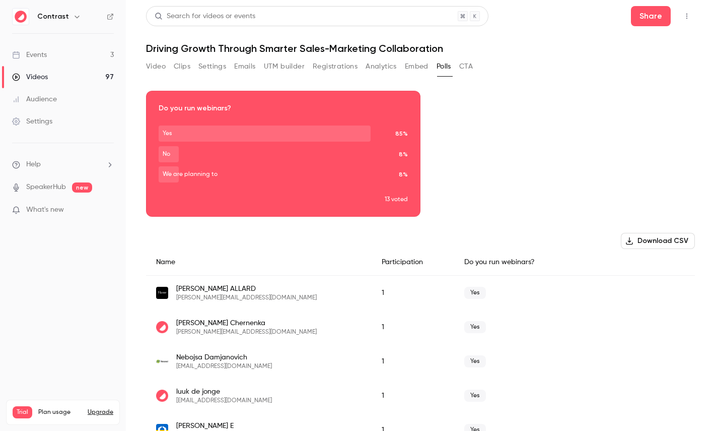
click at [345, 149] on div "Download image" at bounding box center [284, 153] width 274 height 125
click at [45, 72] on div "Videos" at bounding box center [30, 77] width 36 height 10
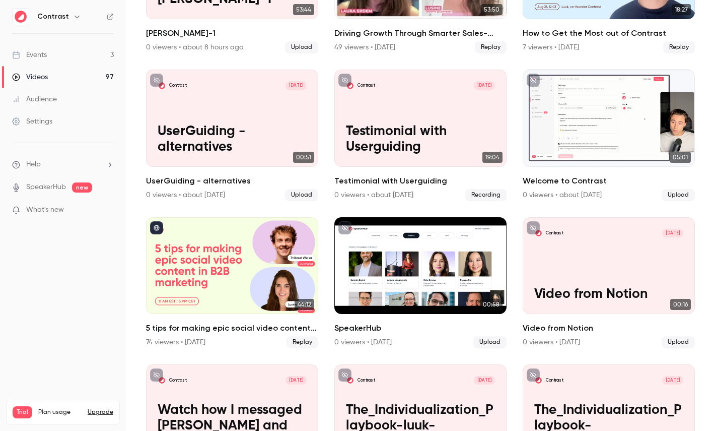
scroll to position [164, 0]
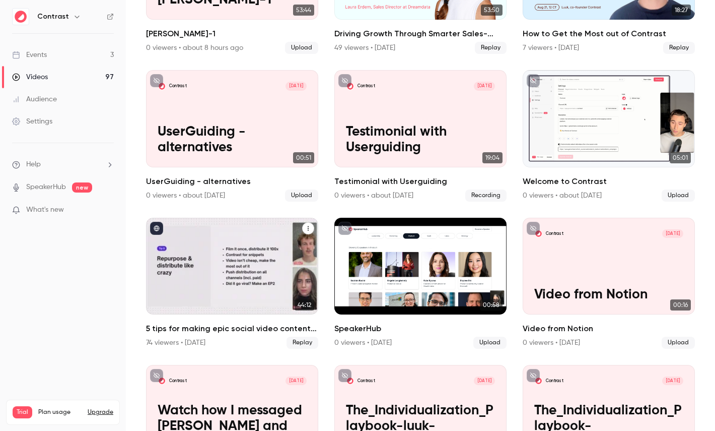
click at [247, 259] on div "5 tips for making epic social video content in B2B marketing" at bounding box center [232, 266] width 172 height 97
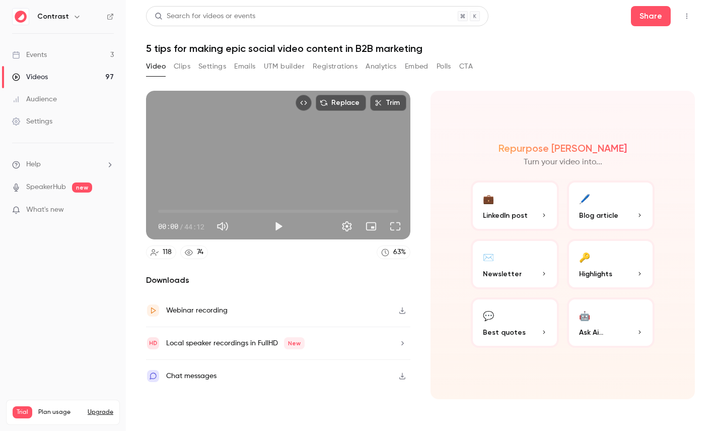
click at [471, 69] on button "CTA" at bounding box center [466, 66] width 14 height 16
click at [74, 15] on icon "button" at bounding box center [77, 17] width 8 height 8
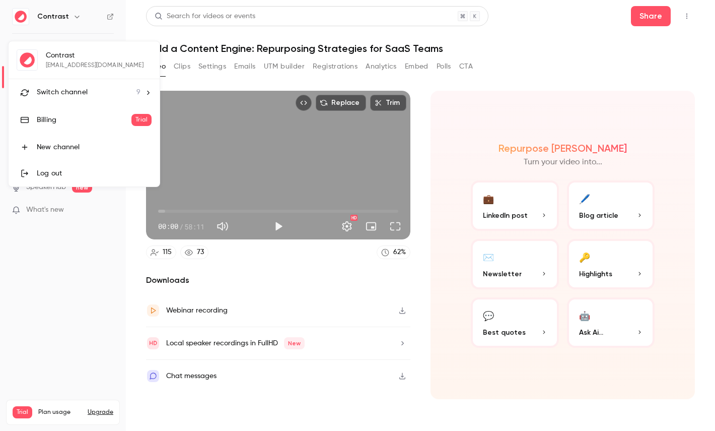
click at [74, 86] on li "Switch channel 9" at bounding box center [84, 92] width 151 height 27
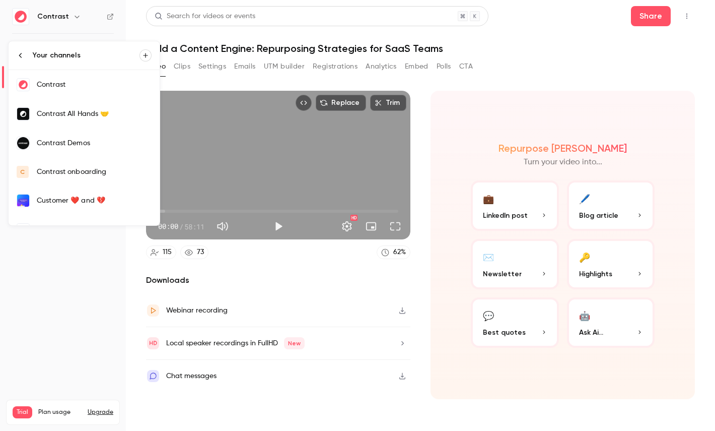
click at [79, 152] on link "Contrast Demos" at bounding box center [84, 142] width 151 height 29
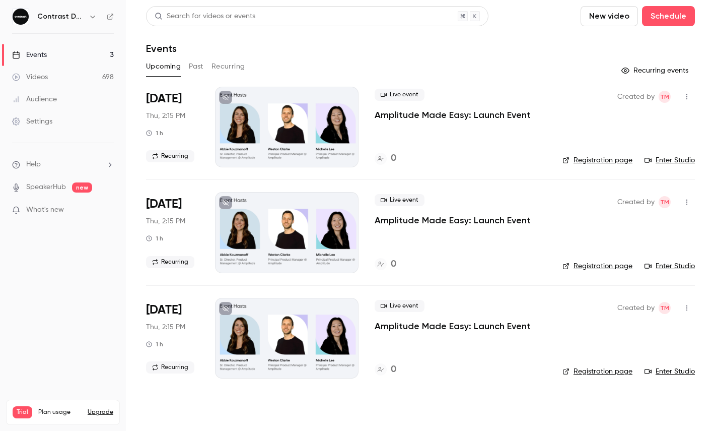
click at [61, 75] on link "Videos 698" at bounding box center [63, 77] width 126 height 22
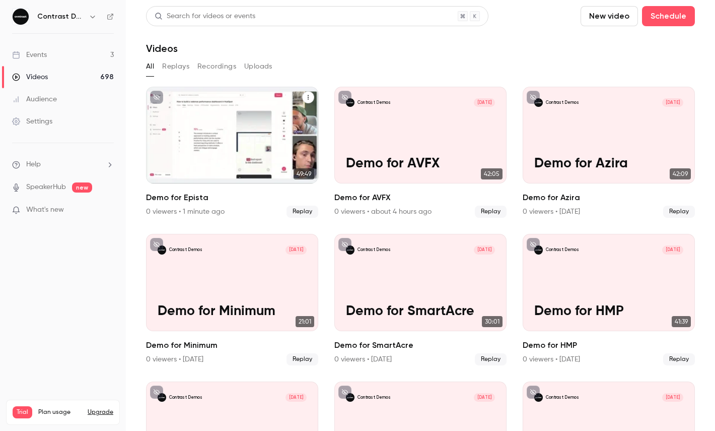
click at [307, 98] on icon "Demo for Epista" at bounding box center [308, 97] width 6 height 6
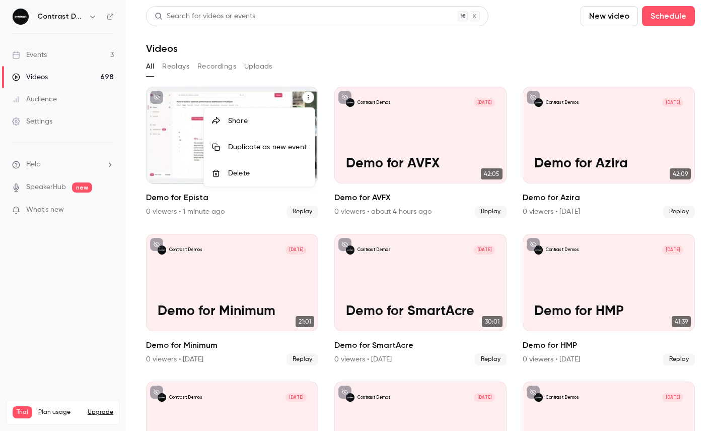
click at [245, 131] on li "Share" at bounding box center [259, 121] width 111 height 26
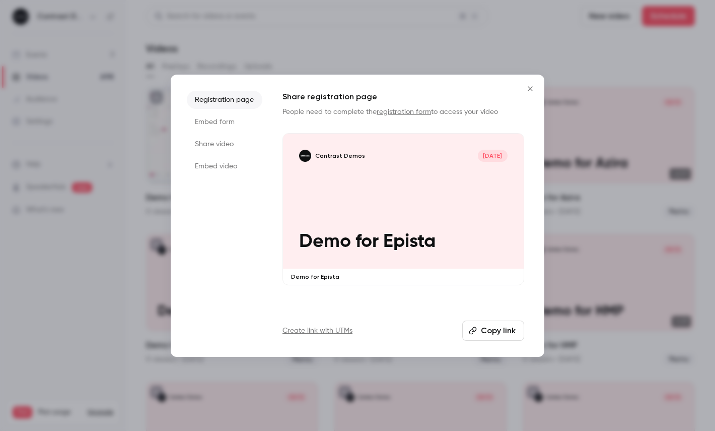
click at [198, 147] on li "Share video" at bounding box center [225, 144] width 76 height 18
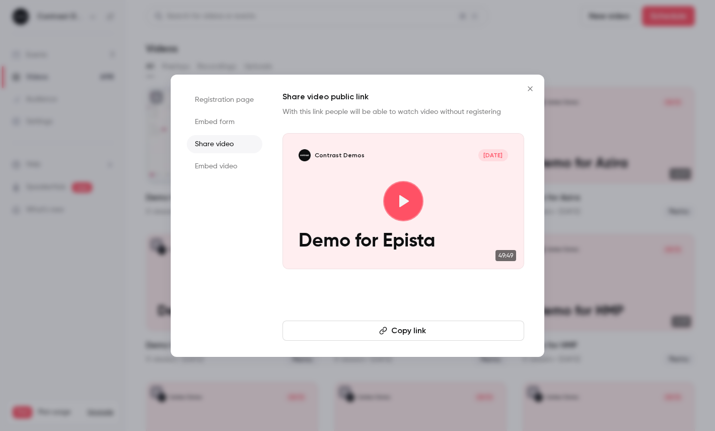
click at [348, 324] on button "Copy link" at bounding box center [404, 330] width 242 height 20
